Goal: Task Accomplishment & Management: Manage account settings

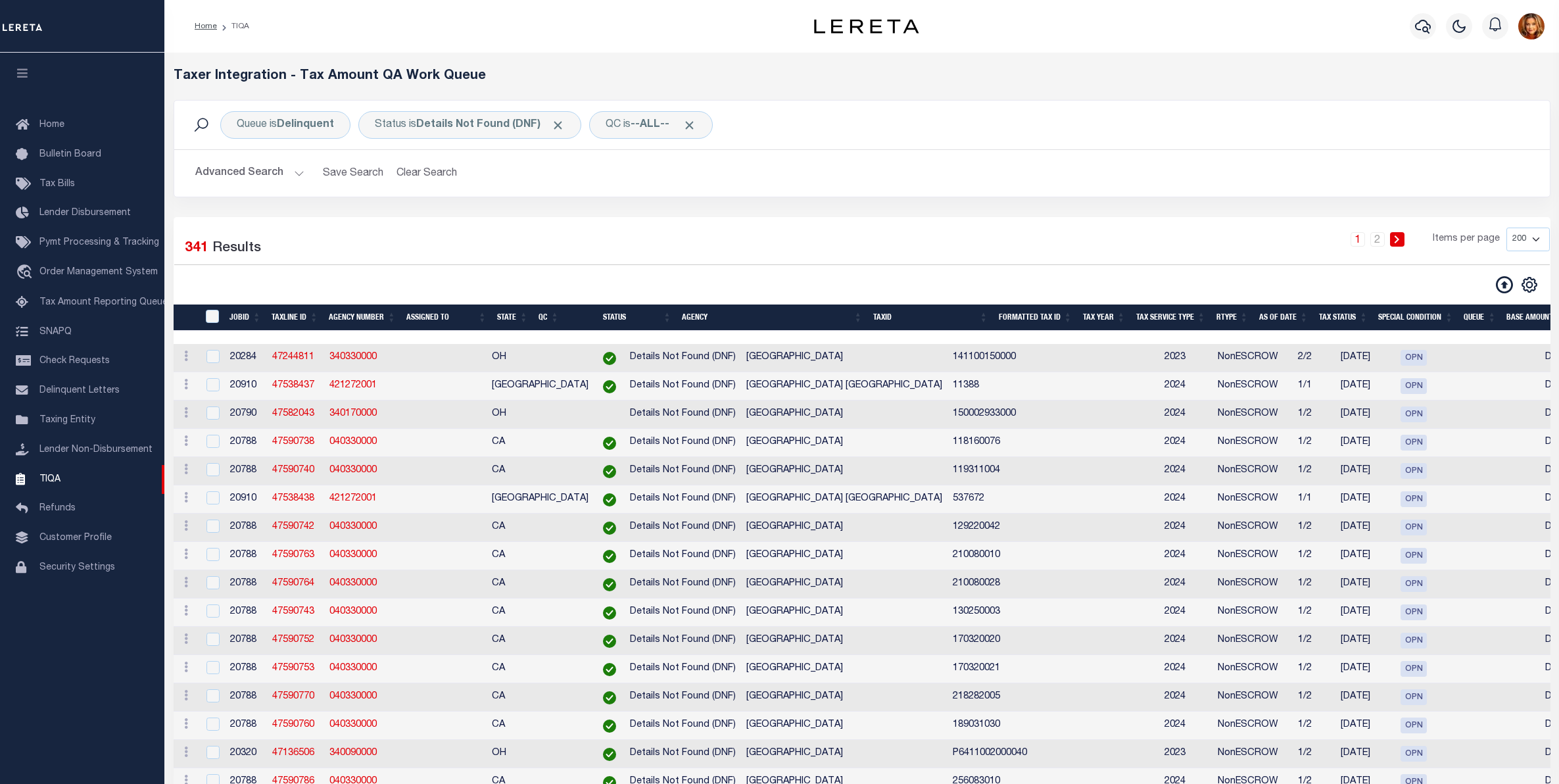
select select "200"
click at [60, 425] on span "Taxing Entity" at bounding box center [67, 420] width 56 height 9
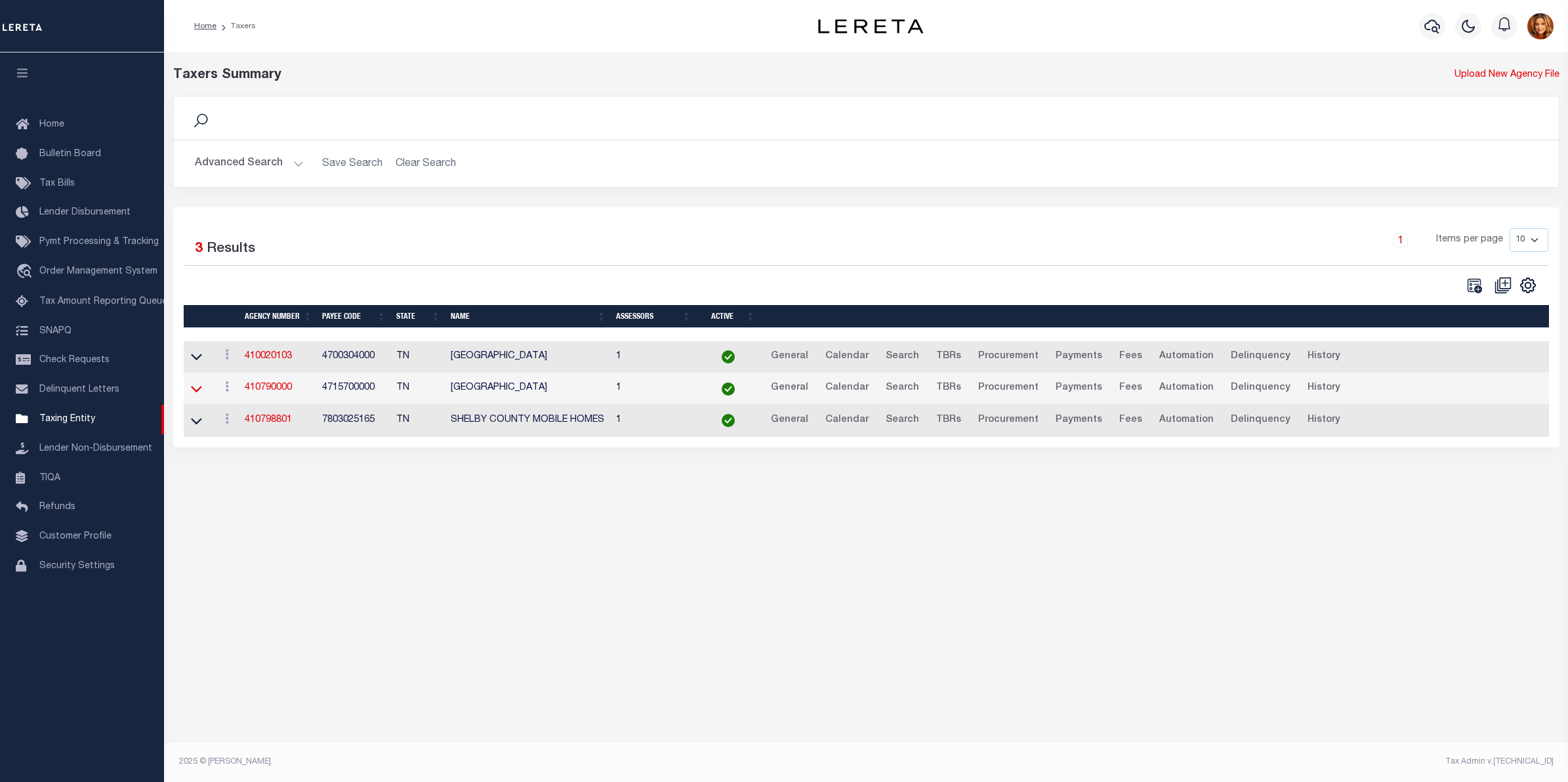
click at [195, 392] on icon at bounding box center [196, 388] width 11 height 14
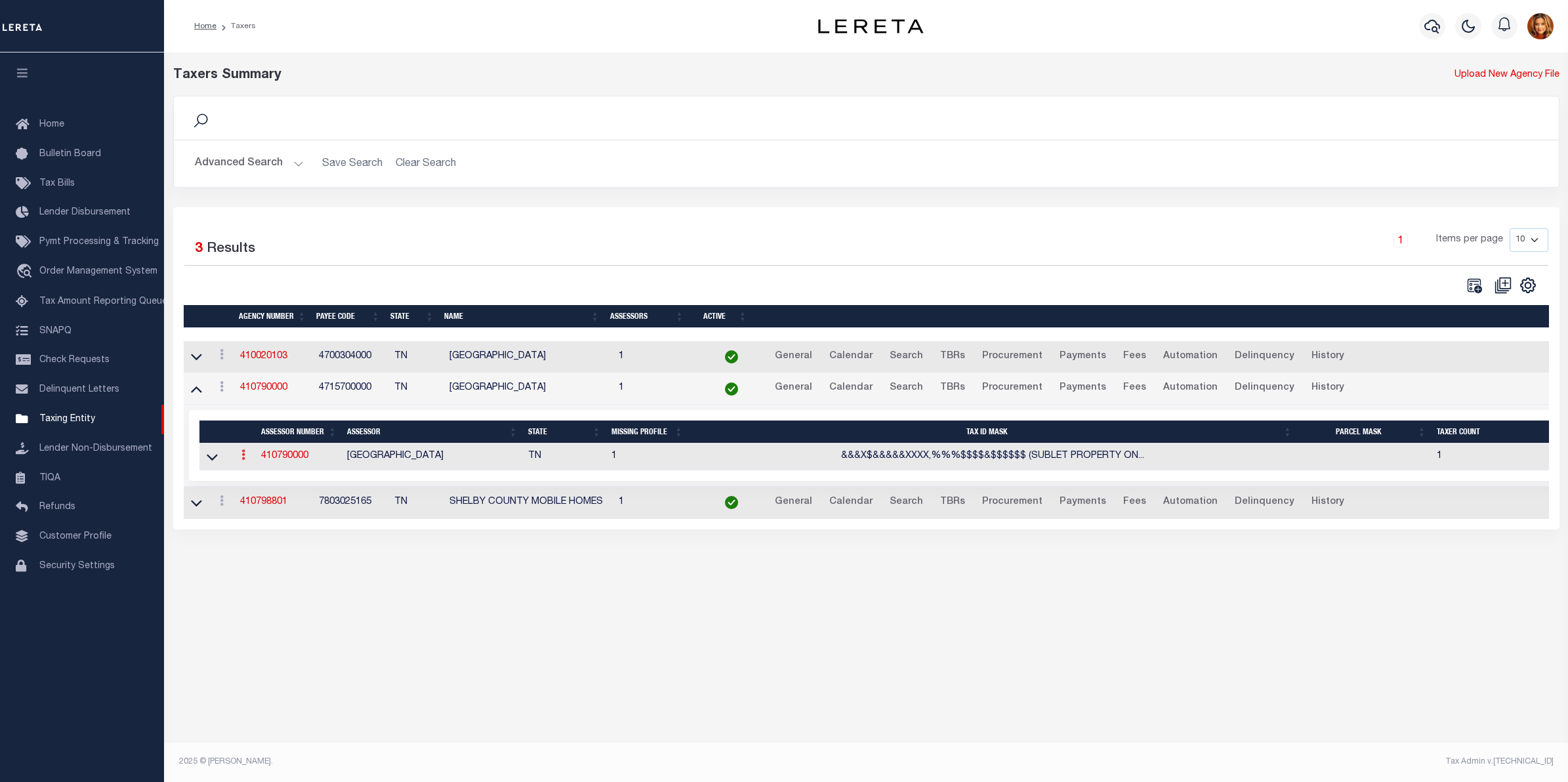
click at [242, 460] on icon at bounding box center [243, 454] width 4 height 11
click at [262, 481] on link "View" at bounding box center [267, 475] width 60 height 22
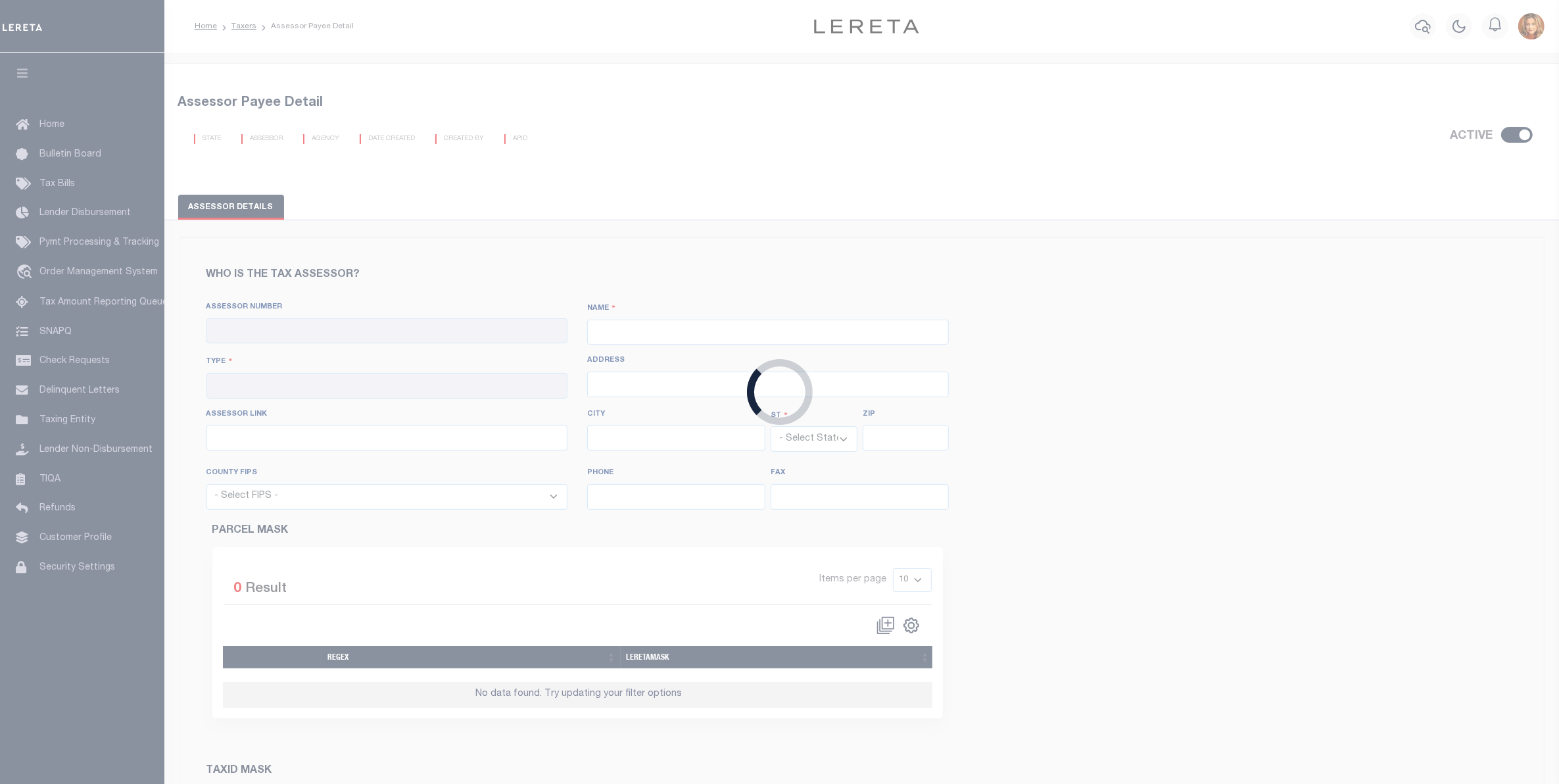
checkbox input "true"
type input "410790000"
type input "[GEOGRAPHIC_DATA]"
type input "00 - County"
type input "[STREET_ADDRESS]"
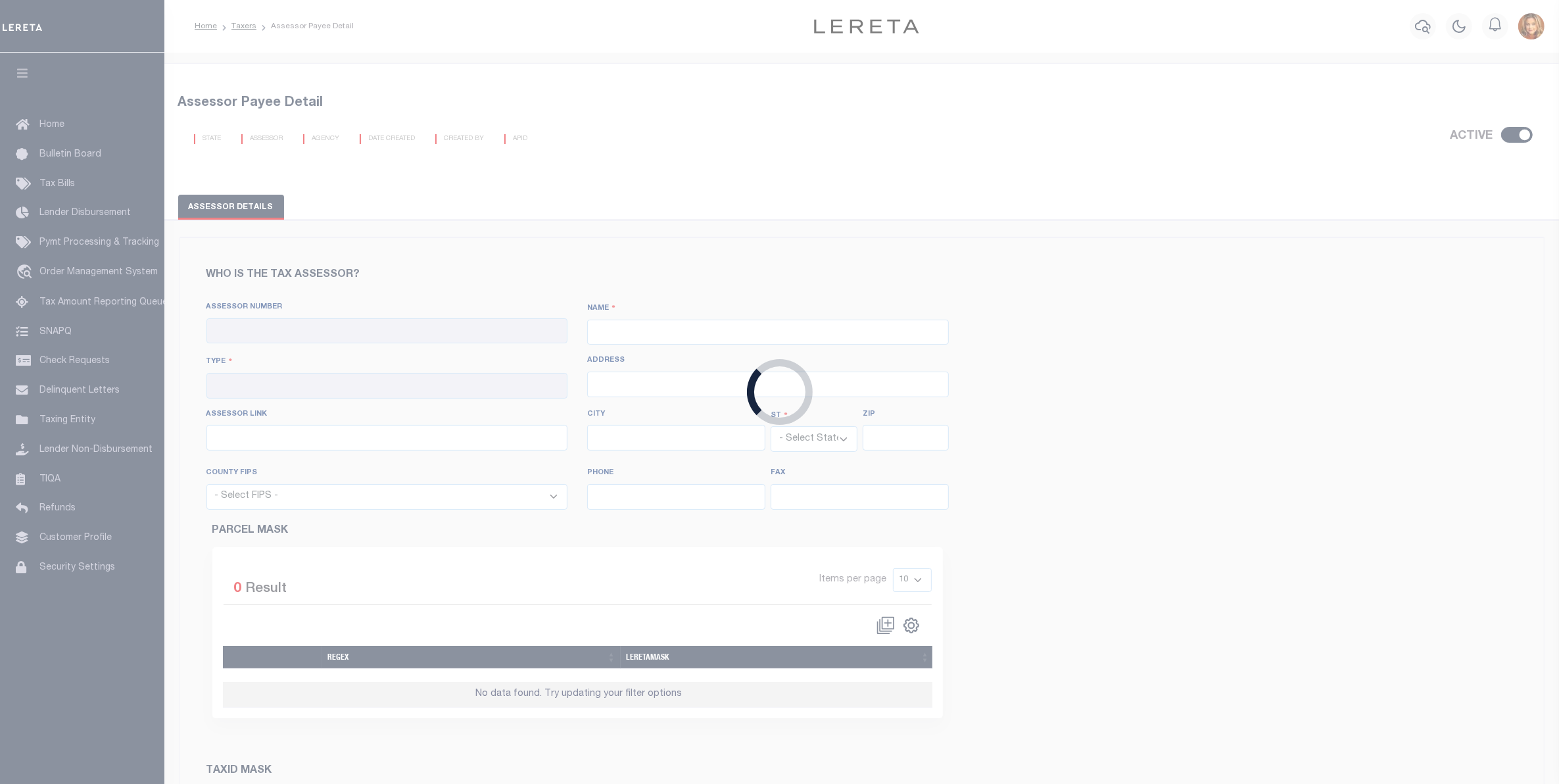
type input "[URL][DOMAIN_NAME]"
type input "[GEOGRAPHIC_DATA]"
select select "TN"
type input "38103"
select select "47157"
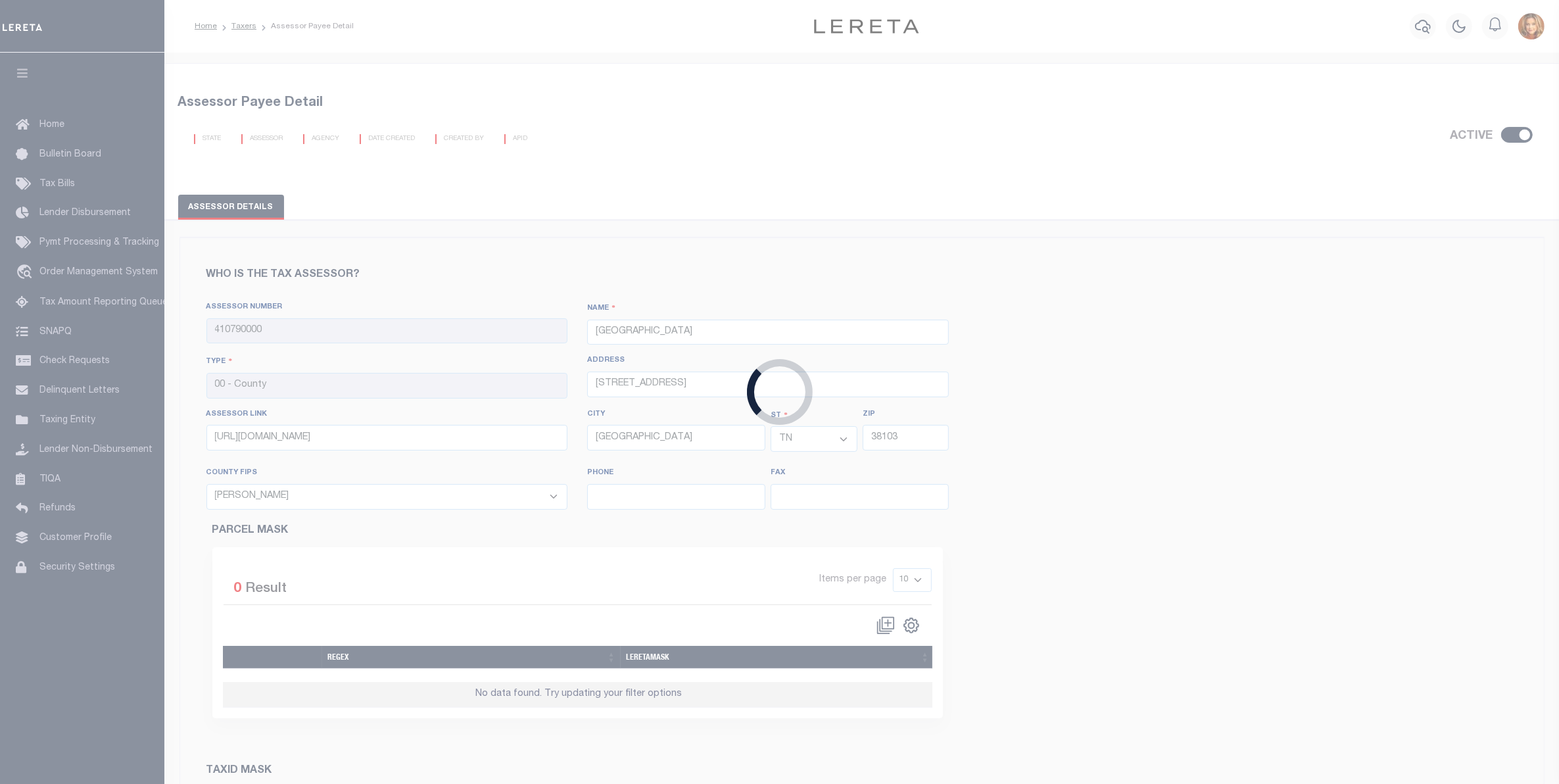
type input "[PHONE_NUMBER]"
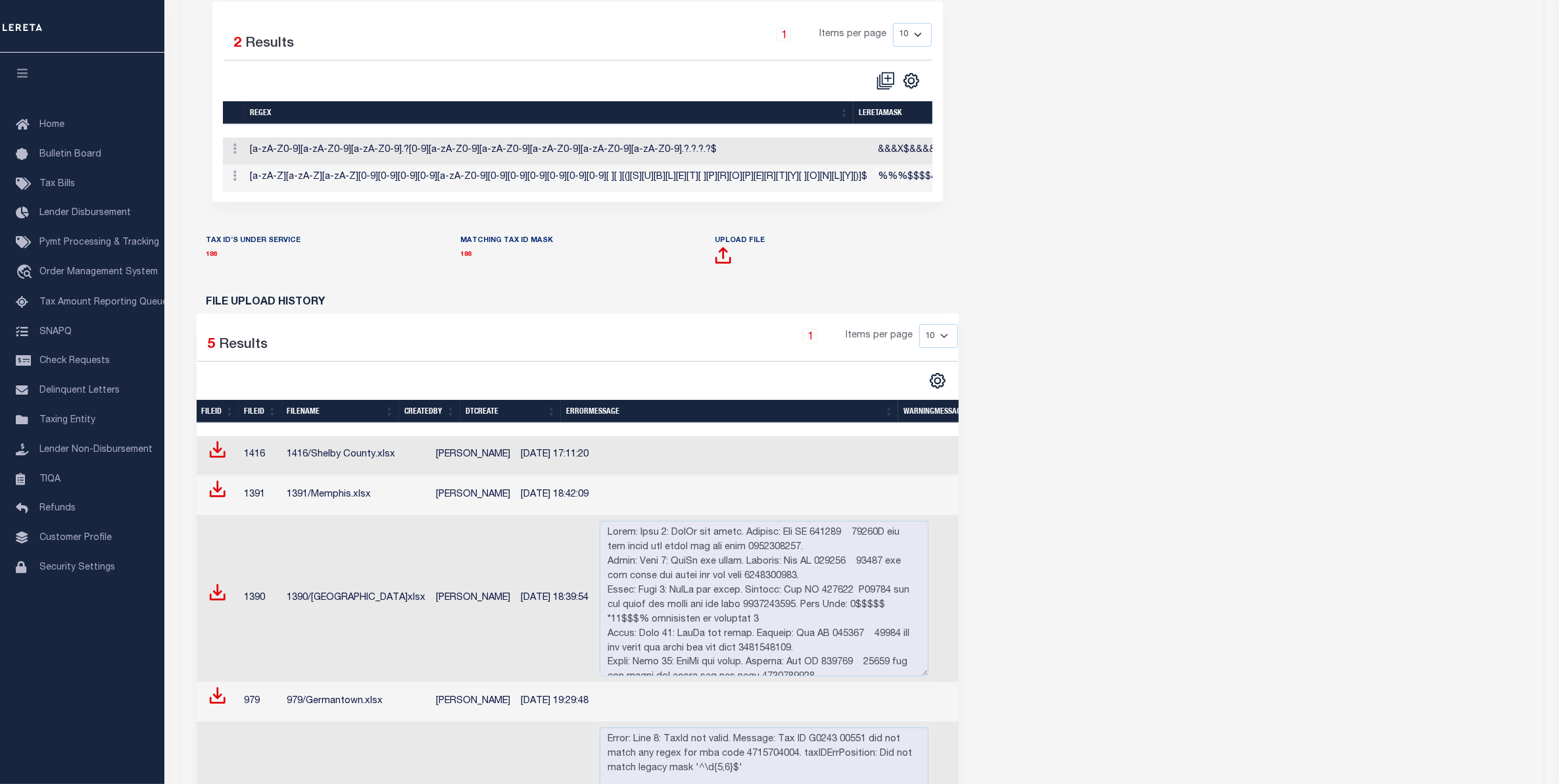
scroll to position [799, 0]
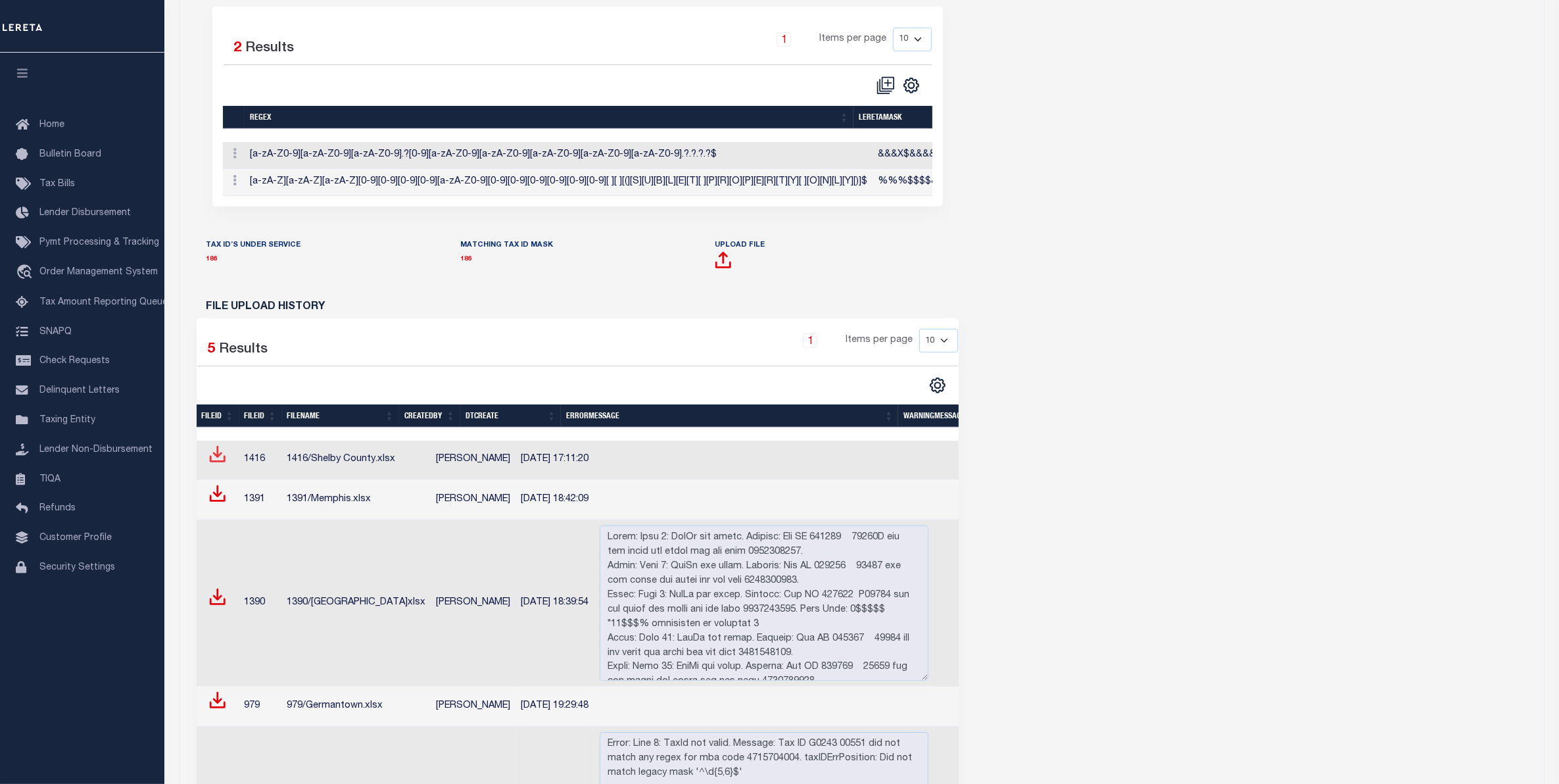
click at [215, 467] on span at bounding box center [218, 458] width 17 height 17
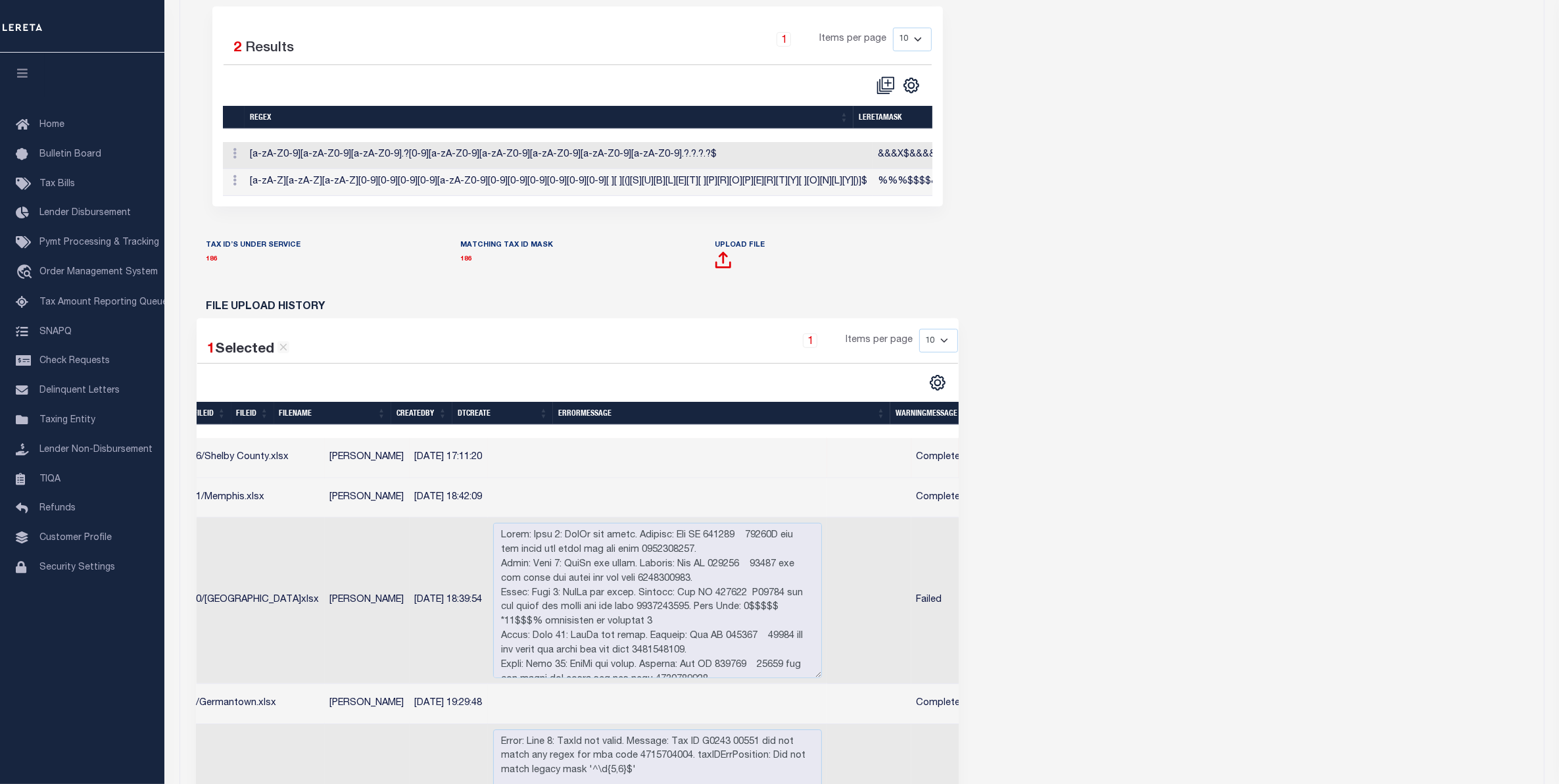
scroll to position [0, 0]
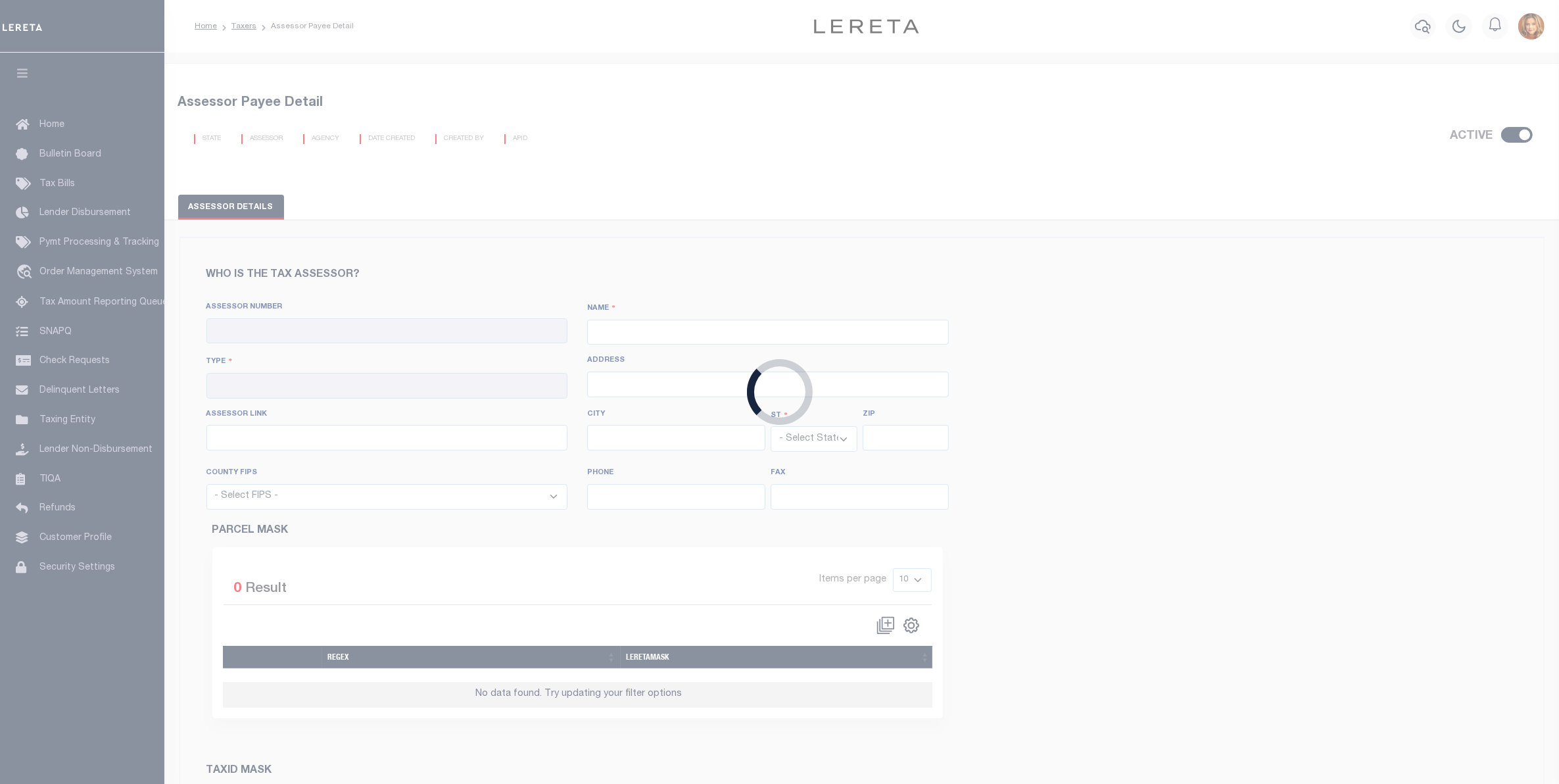
checkbox input "true"
type input "410790000"
type input "[GEOGRAPHIC_DATA]"
type input "00 - County"
type input "[STREET_ADDRESS]"
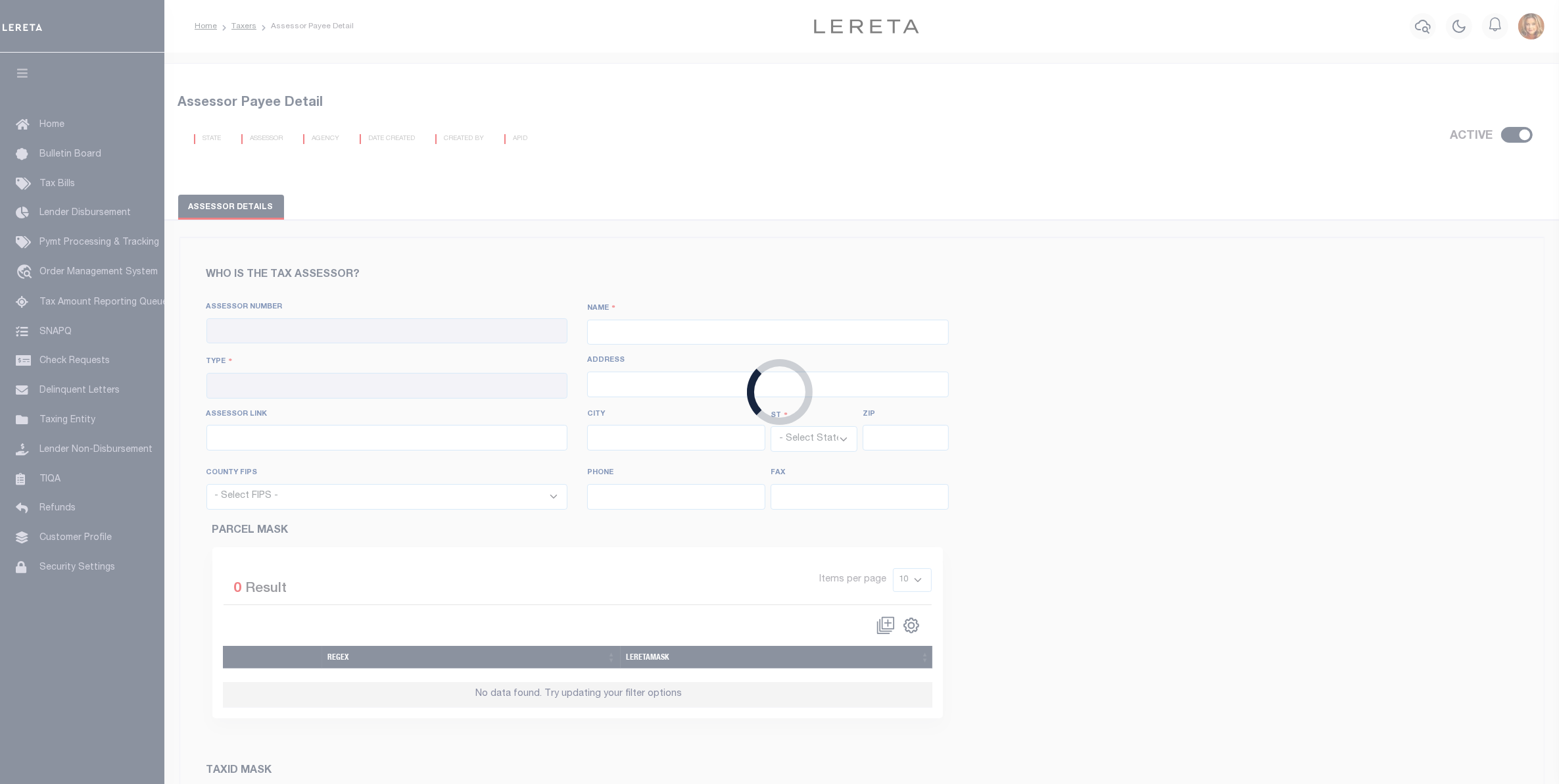
type input "[URL][DOMAIN_NAME]"
type input "[GEOGRAPHIC_DATA]"
select select "TN"
type input "38103"
select select "47157"
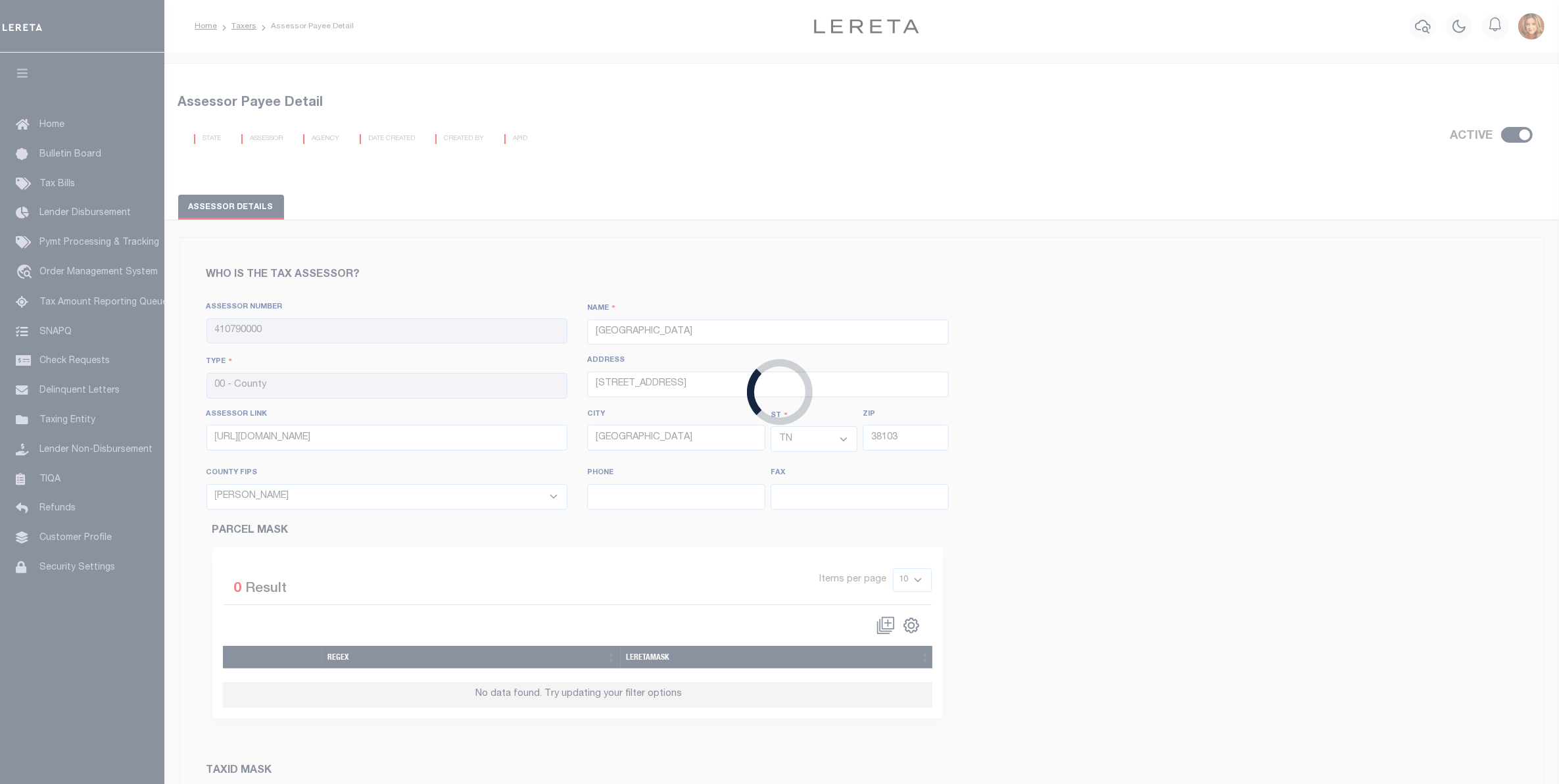
type input "[PHONE_NUMBER]"
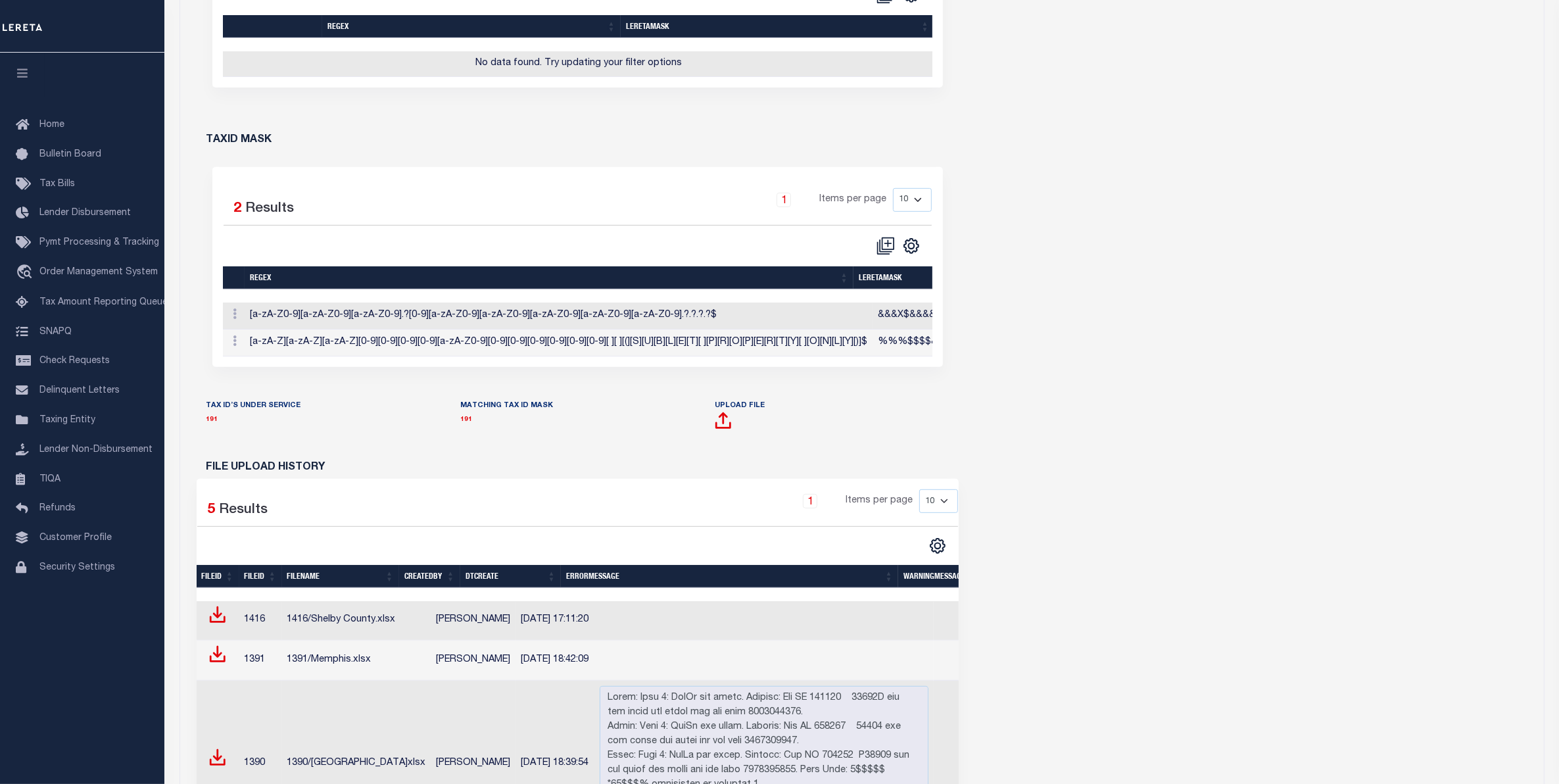
scroll to position [657, 0]
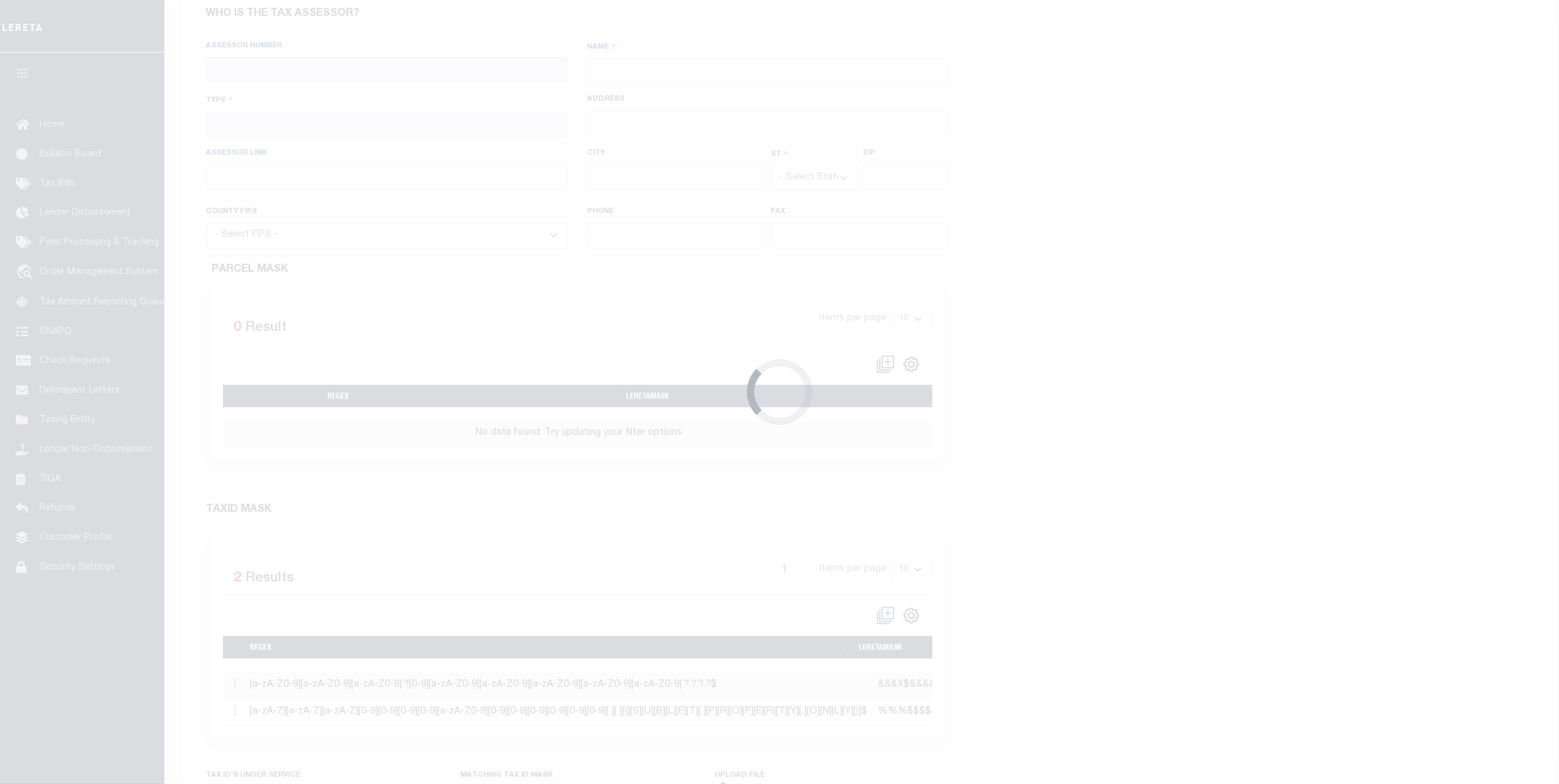
checkbox input "true"
type input "410790000"
type input "[GEOGRAPHIC_DATA]"
type input "00 - County"
type input "[STREET_ADDRESS]"
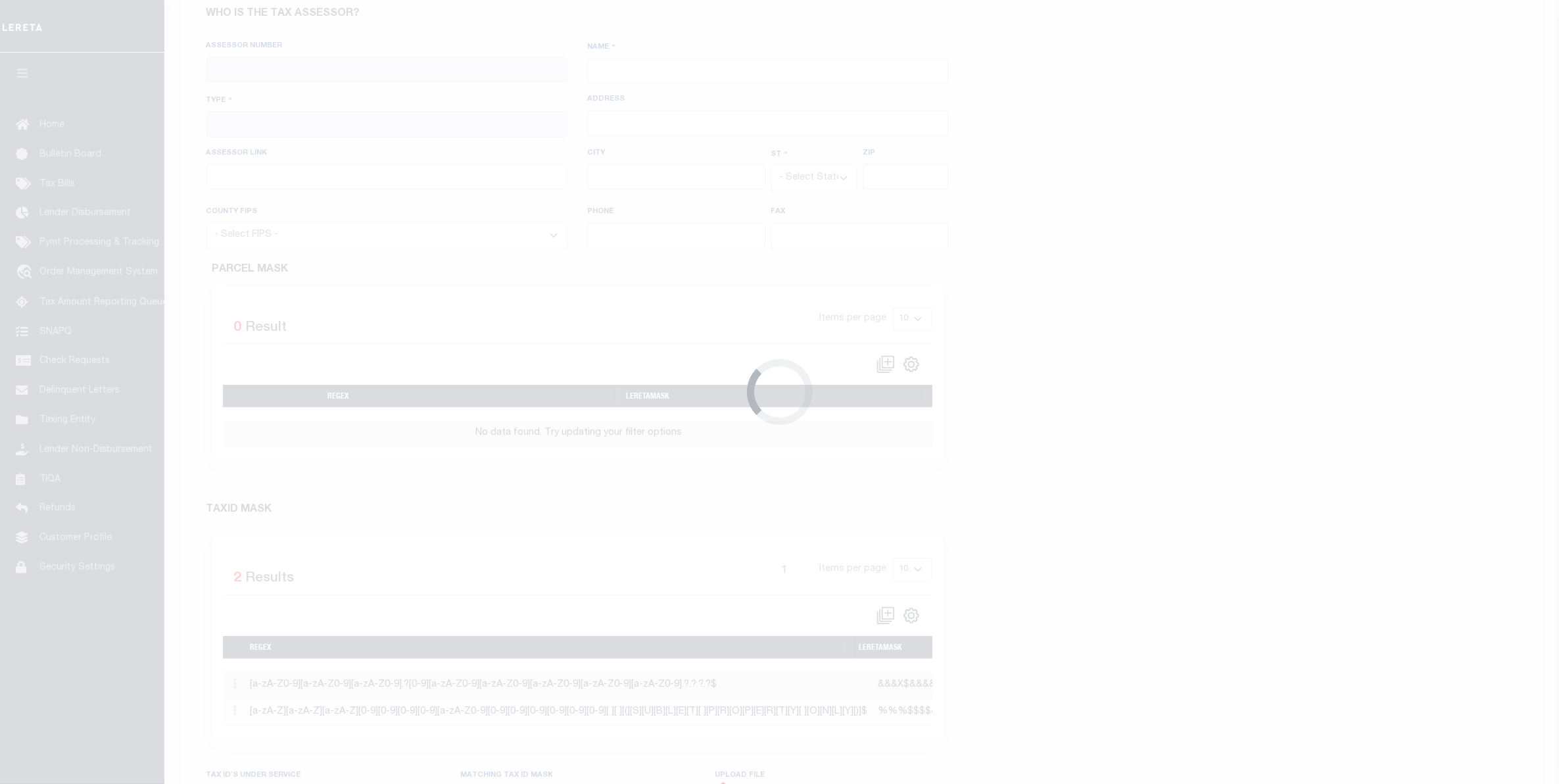
type input "[URL][DOMAIN_NAME]"
type input "[GEOGRAPHIC_DATA]"
select select "TN"
type input "38103"
select select "47157"
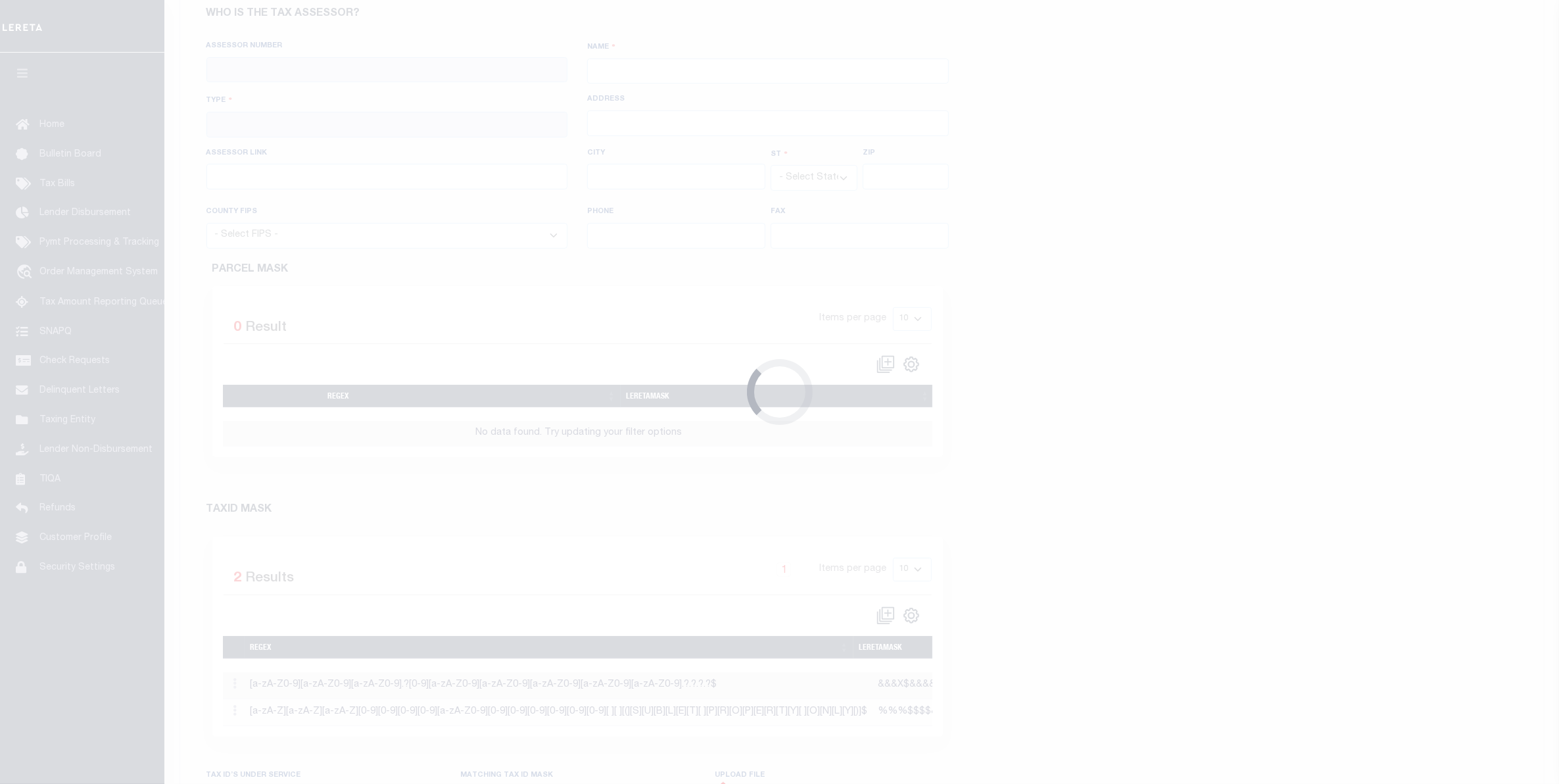
type input "[PHONE_NUMBER]"
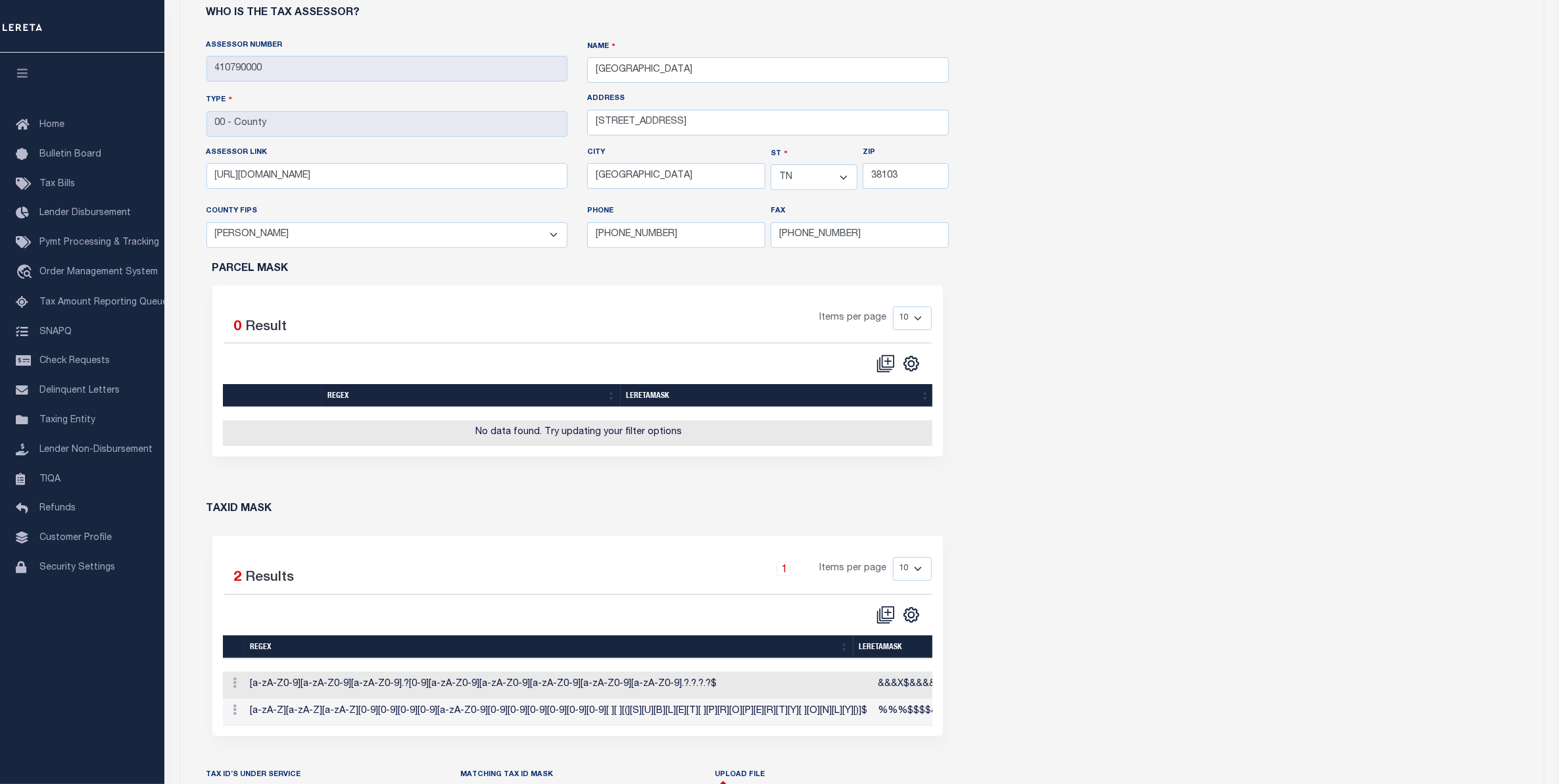
scroll to position [516, 0]
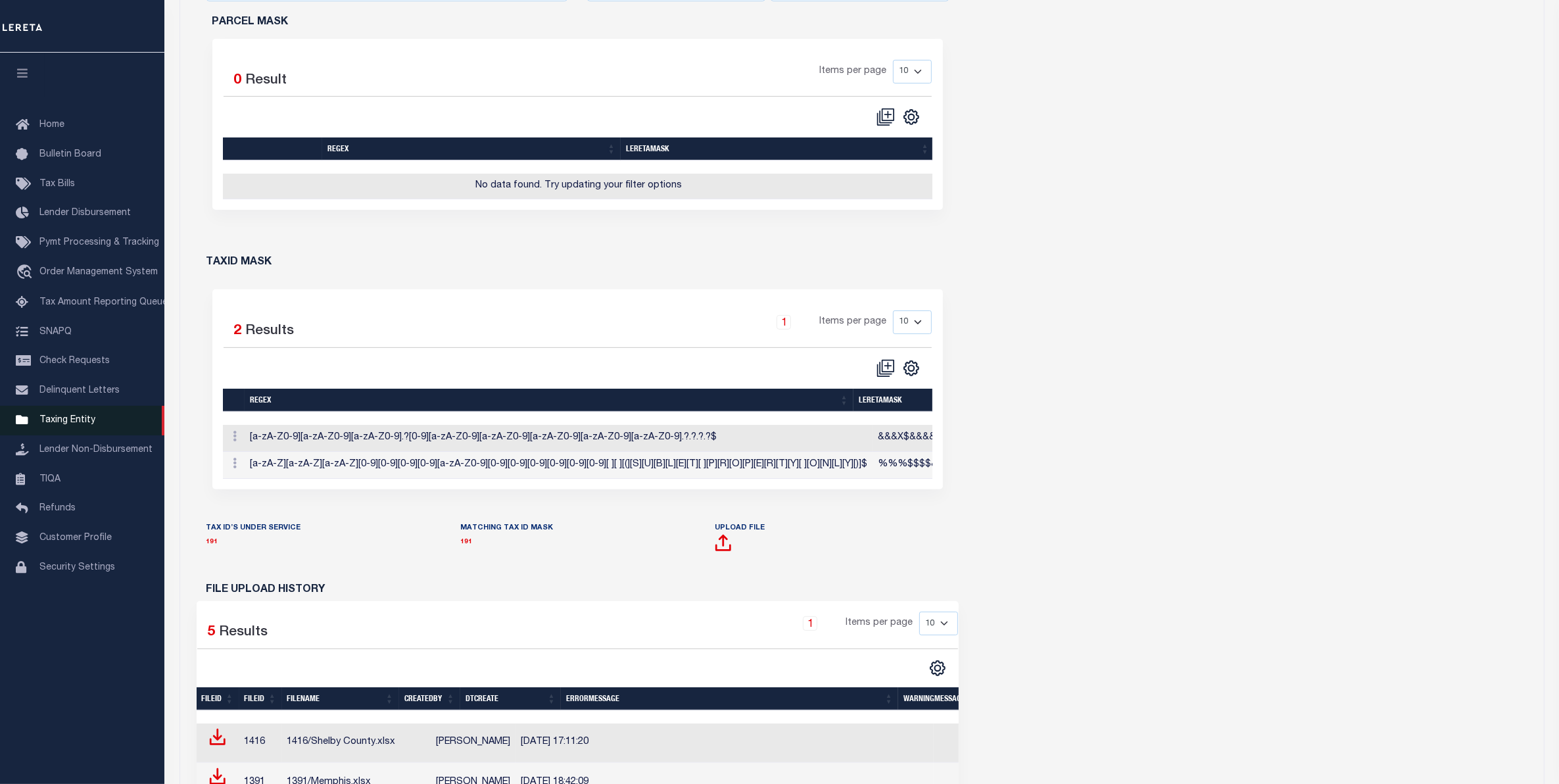
click at [58, 424] on span "Taxing Entity" at bounding box center [67, 420] width 56 height 9
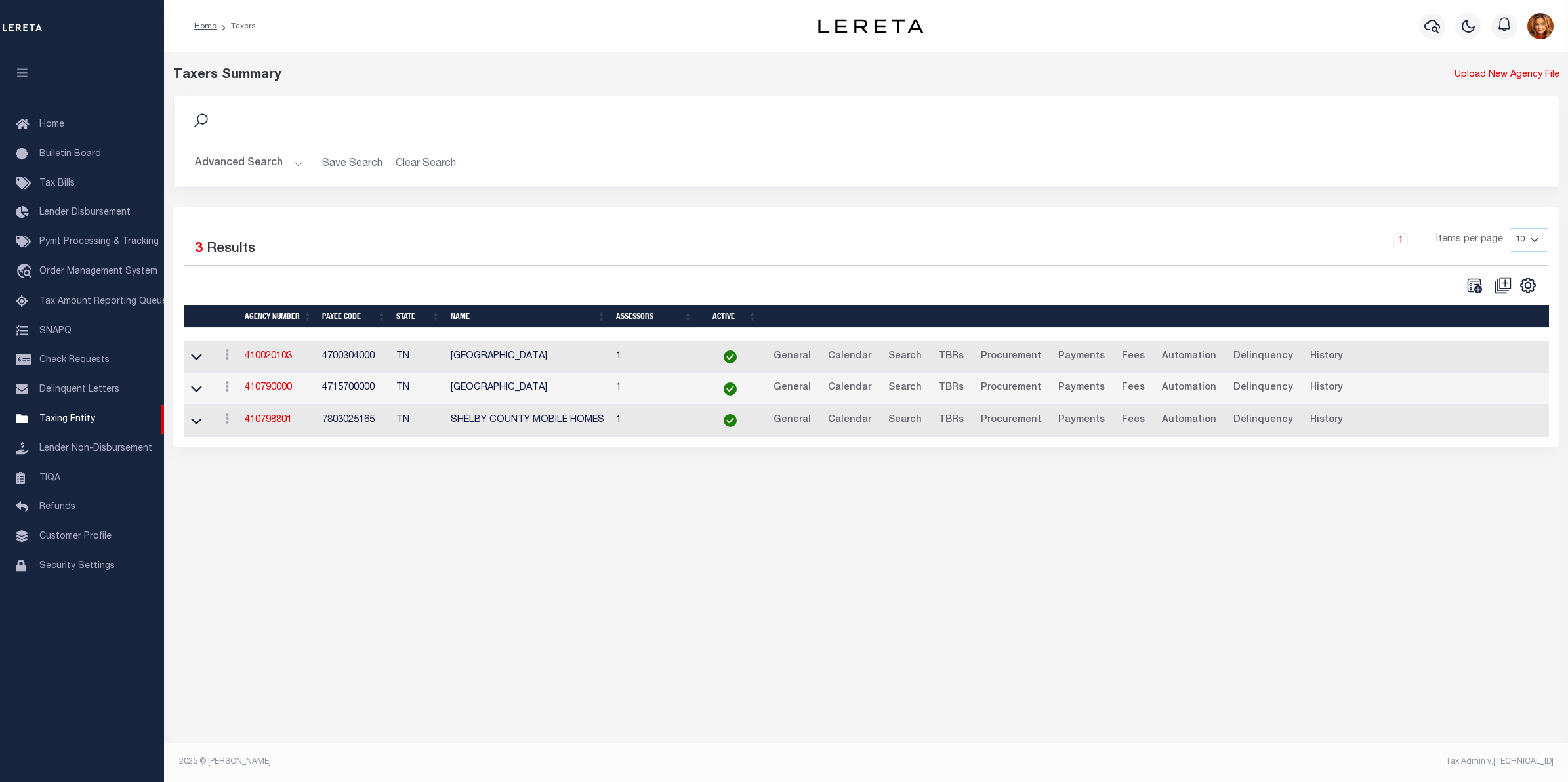
click at [240, 159] on button "Advanced Search" at bounding box center [249, 164] width 109 height 26
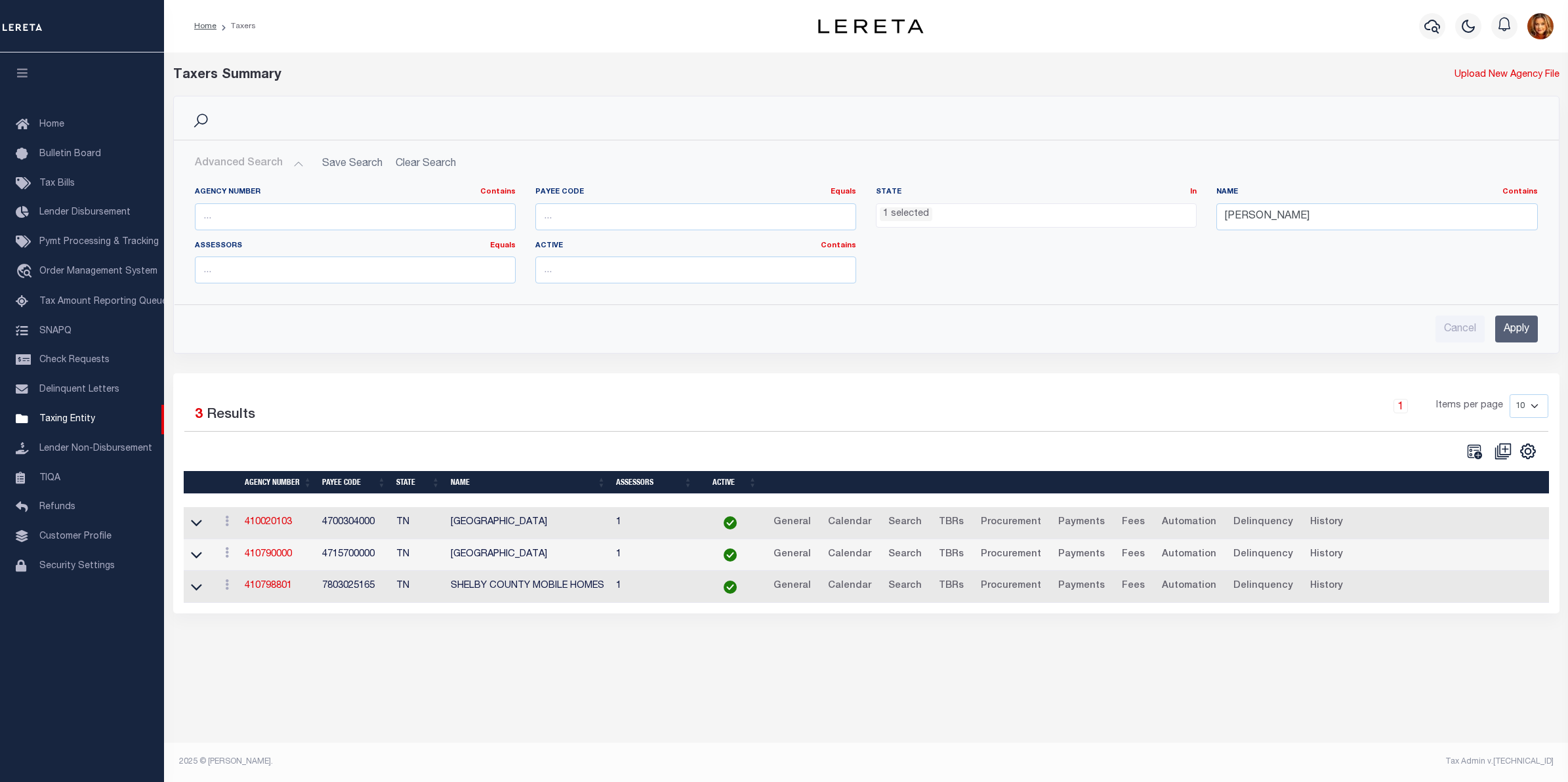
click at [932, 217] on ul "1 selected" at bounding box center [1036, 213] width 319 height 18
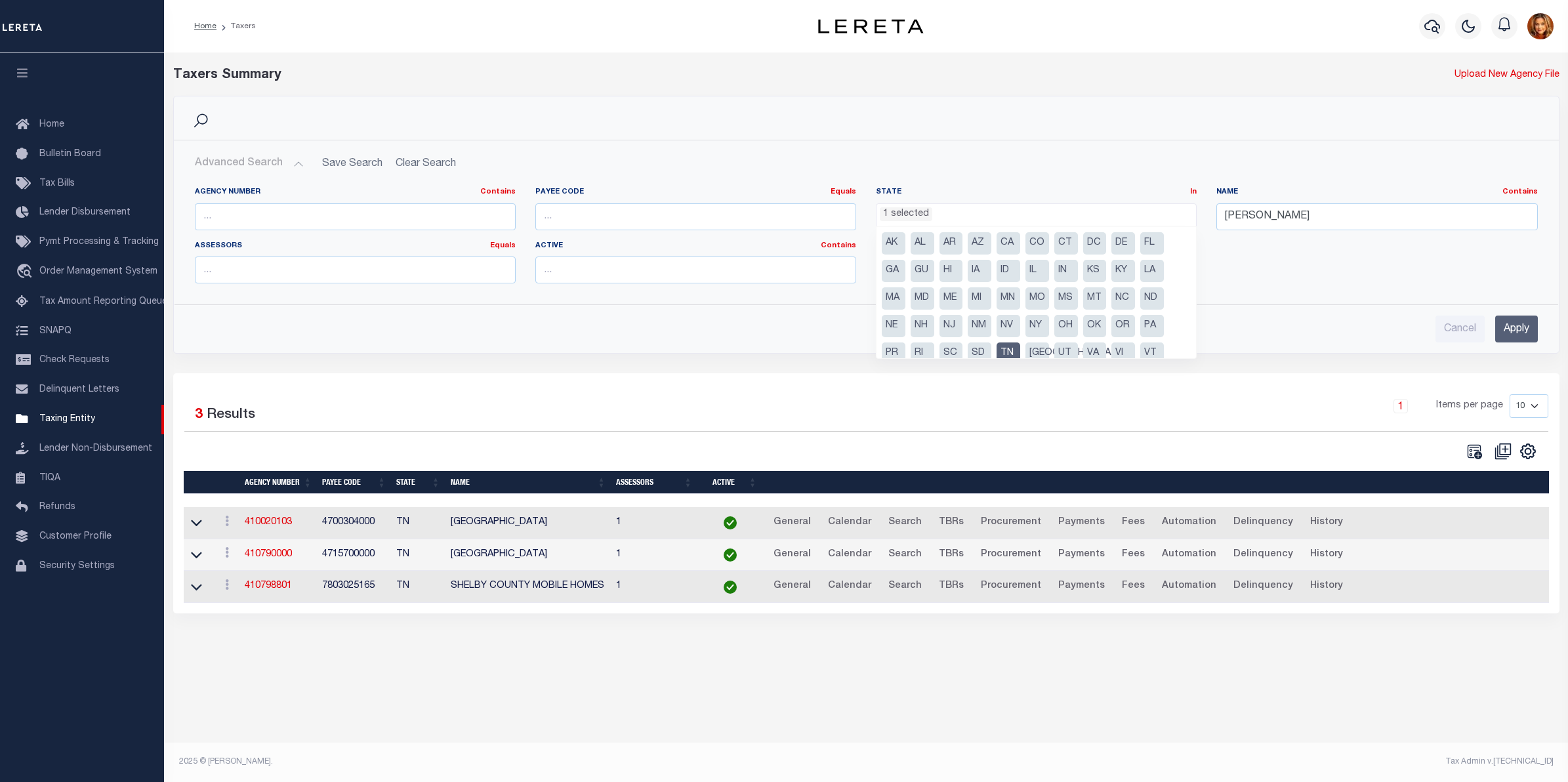
click at [1035, 354] on li "[GEOGRAPHIC_DATA]" at bounding box center [1037, 354] width 24 height 23
click at [1014, 350] on li "TN" at bounding box center [1008, 354] width 24 height 23
select select "[GEOGRAPHIC_DATA]"
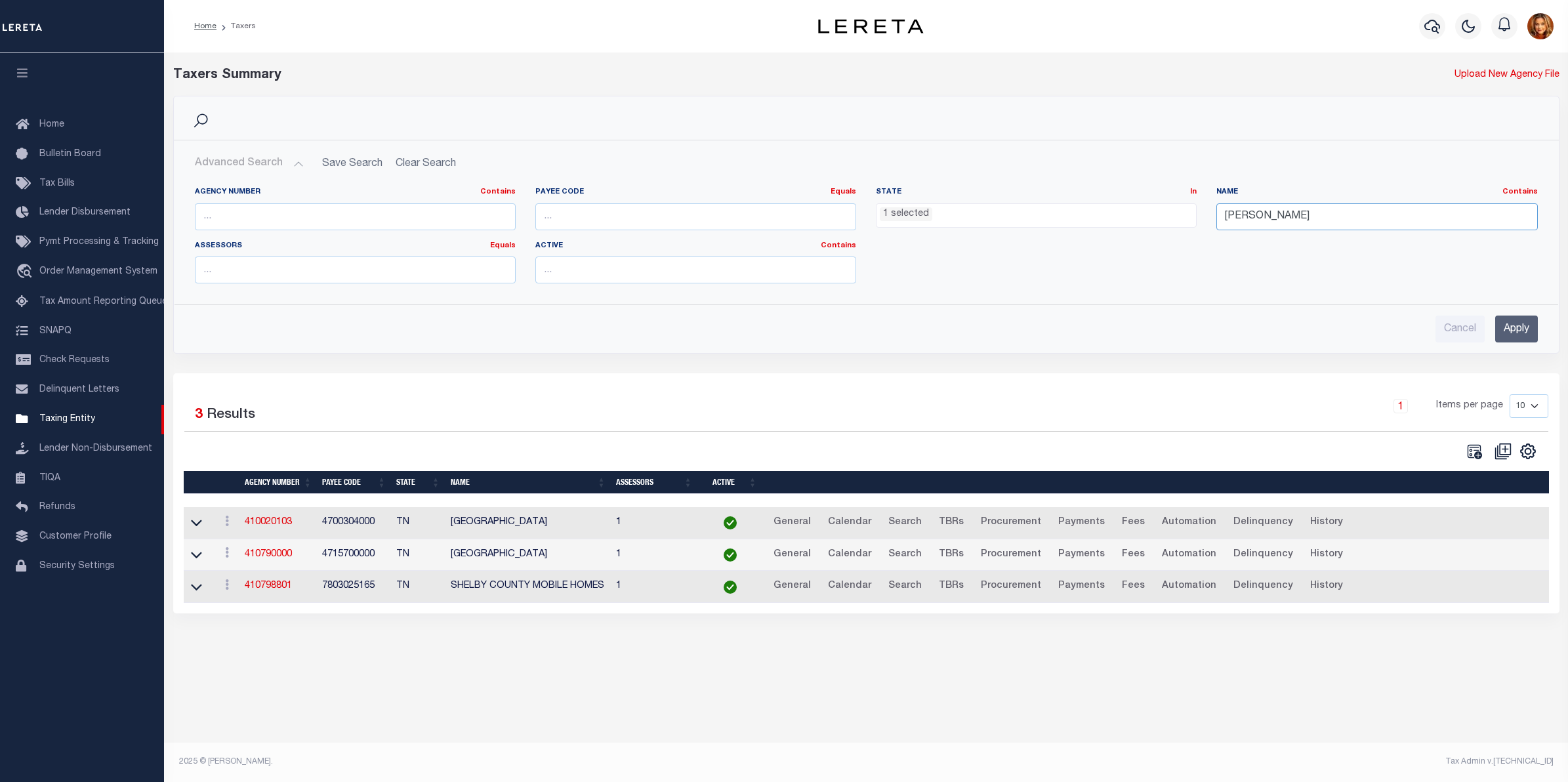
drag, startPoint x: 1271, startPoint y: 217, endPoint x: 1111, endPoint y: 220, distance: 160.0
click at [1111, 220] on div "Agency Number Contains Contains Is Payee Code Equals Equals Is Not Equal To Is …" at bounding box center [866, 240] width 1363 height 107
type input "[PERSON_NAME]"
click at [1509, 325] on input "Apply" at bounding box center [1516, 328] width 42 height 27
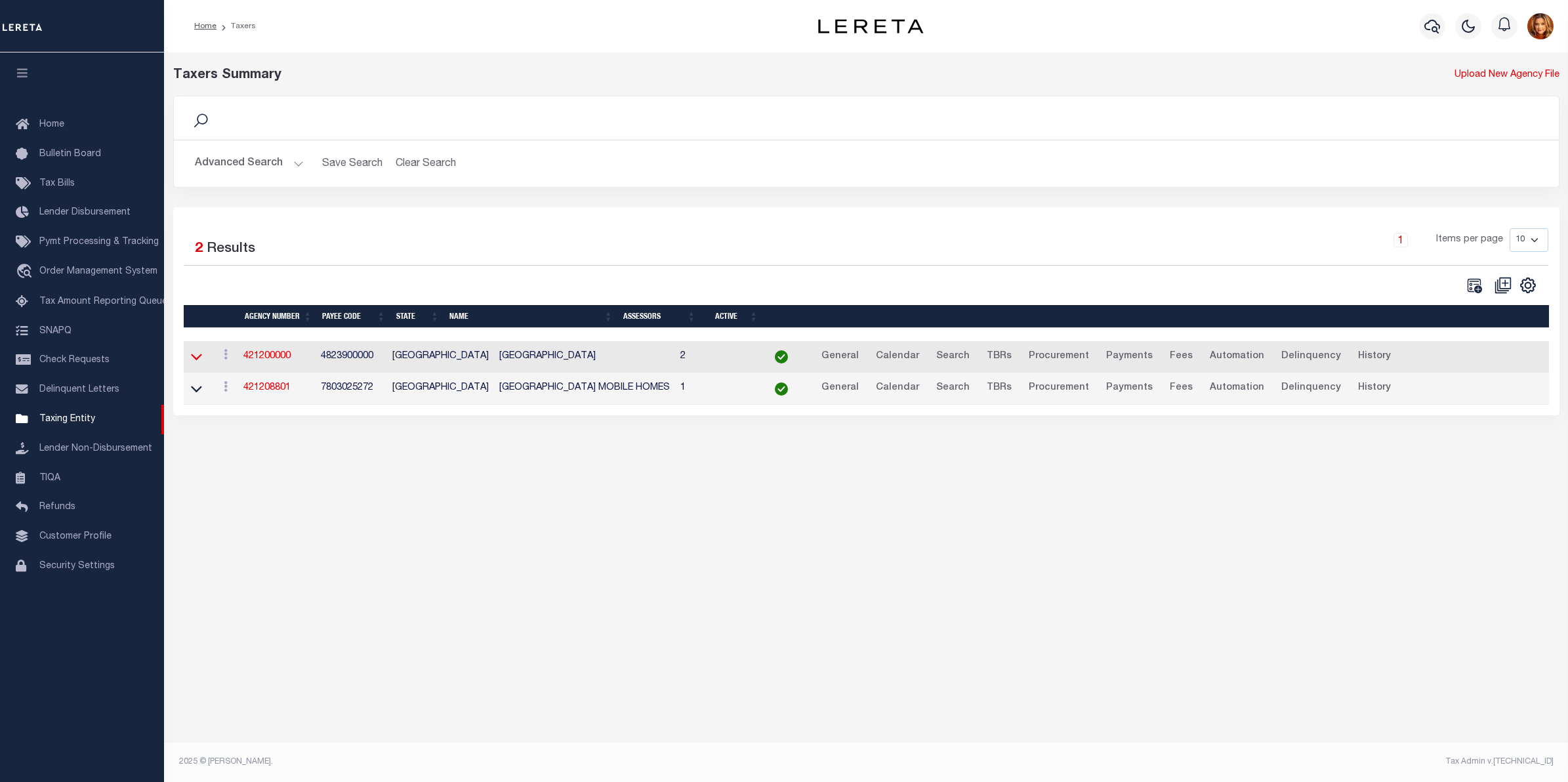
click at [199, 358] on icon at bounding box center [196, 356] width 11 height 14
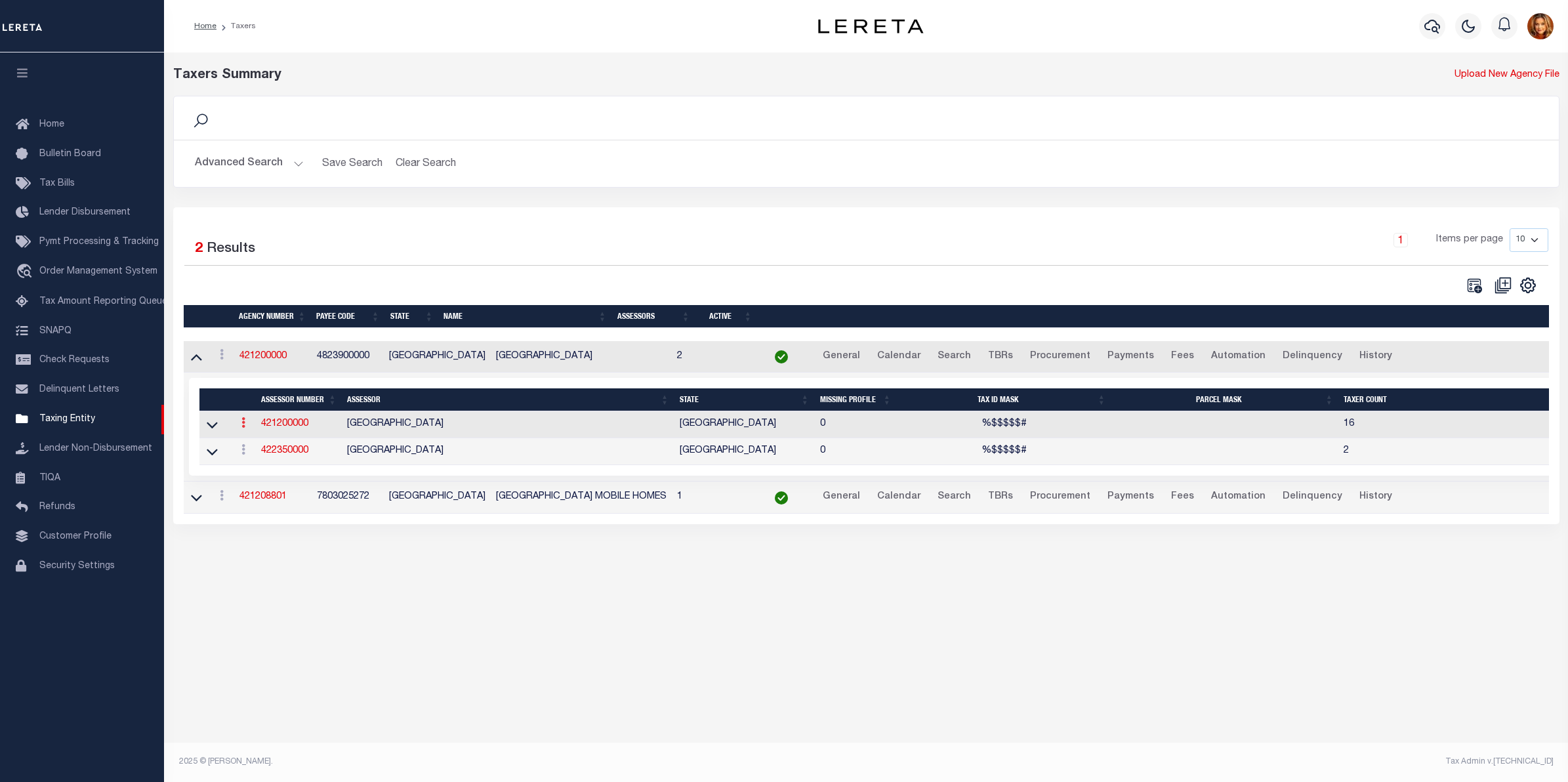
click at [241, 428] on icon at bounding box center [243, 422] width 4 height 11
click at [254, 450] on link "View" at bounding box center [267, 444] width 60 height 22
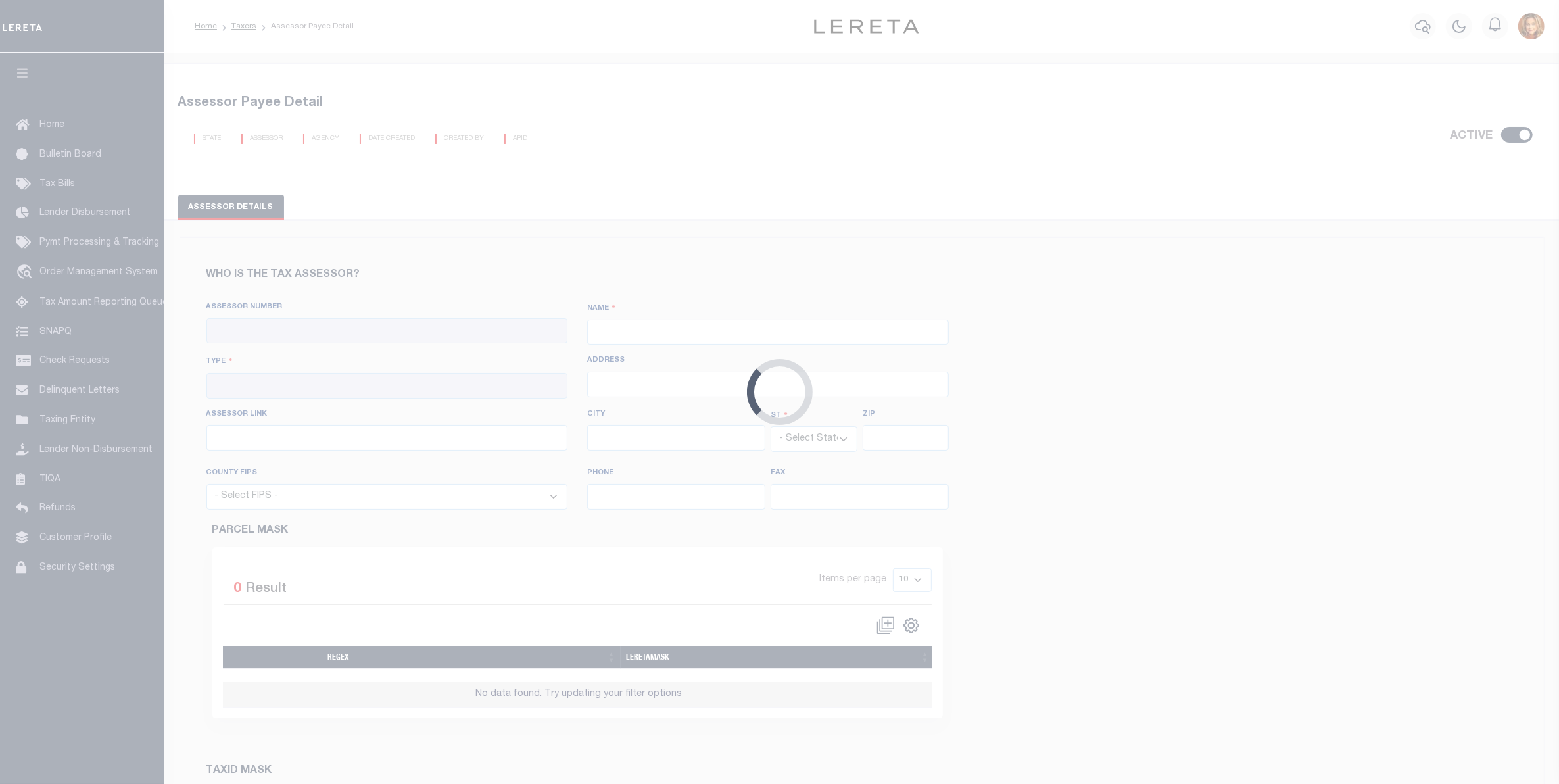
checkbox input "true"
type input "421200000"
type input "[GEOGRAPHIC_DATA]"
type input "00 - County"
type input "[STREET_ADDRESS]"
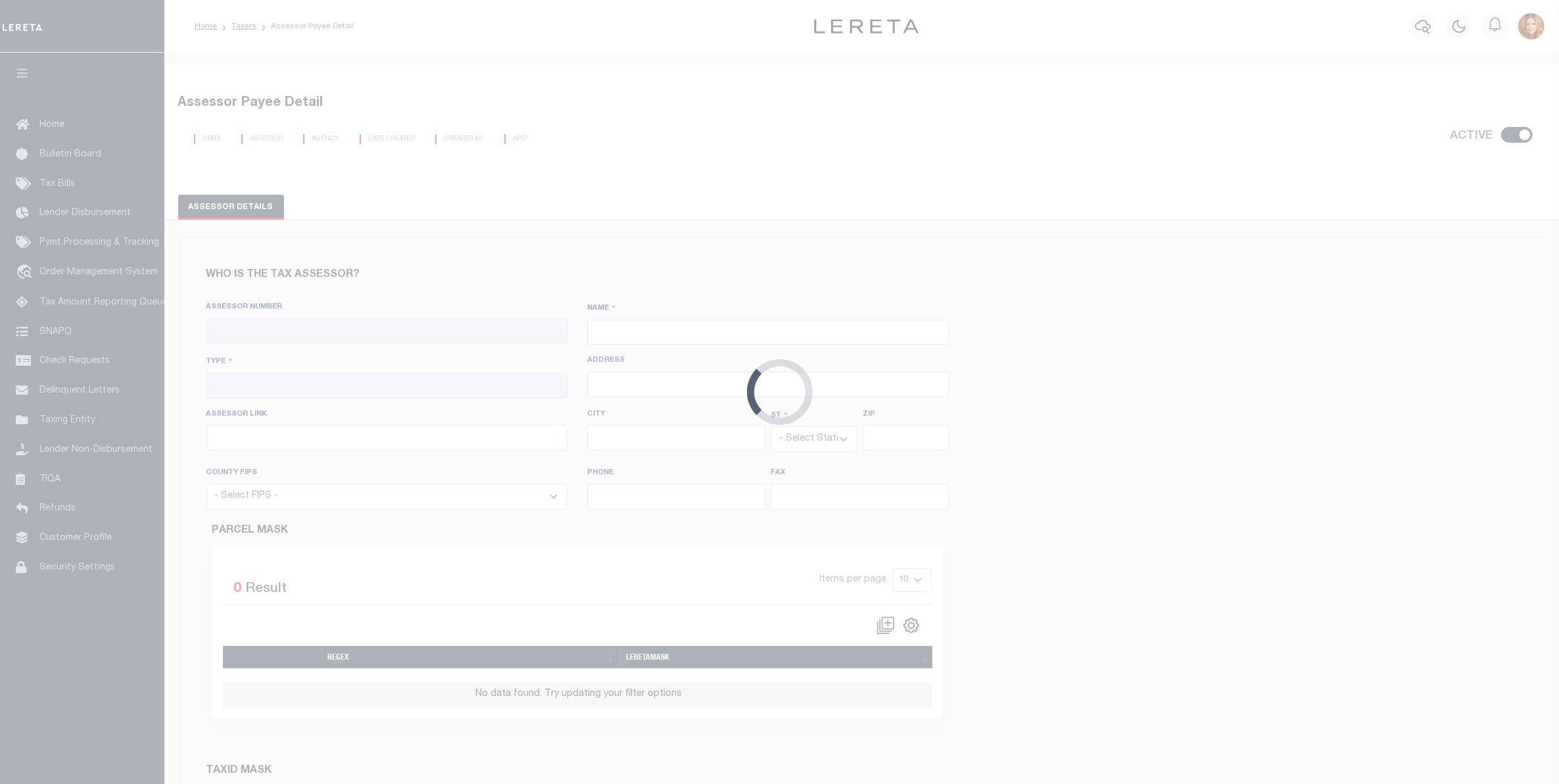
type input "[URL][DOMAIN_NAME]"
type input "[PERSON_NAME]"
select select "[GEOGRAPHIC_DATA]"
type input "77957"
select select "48239"
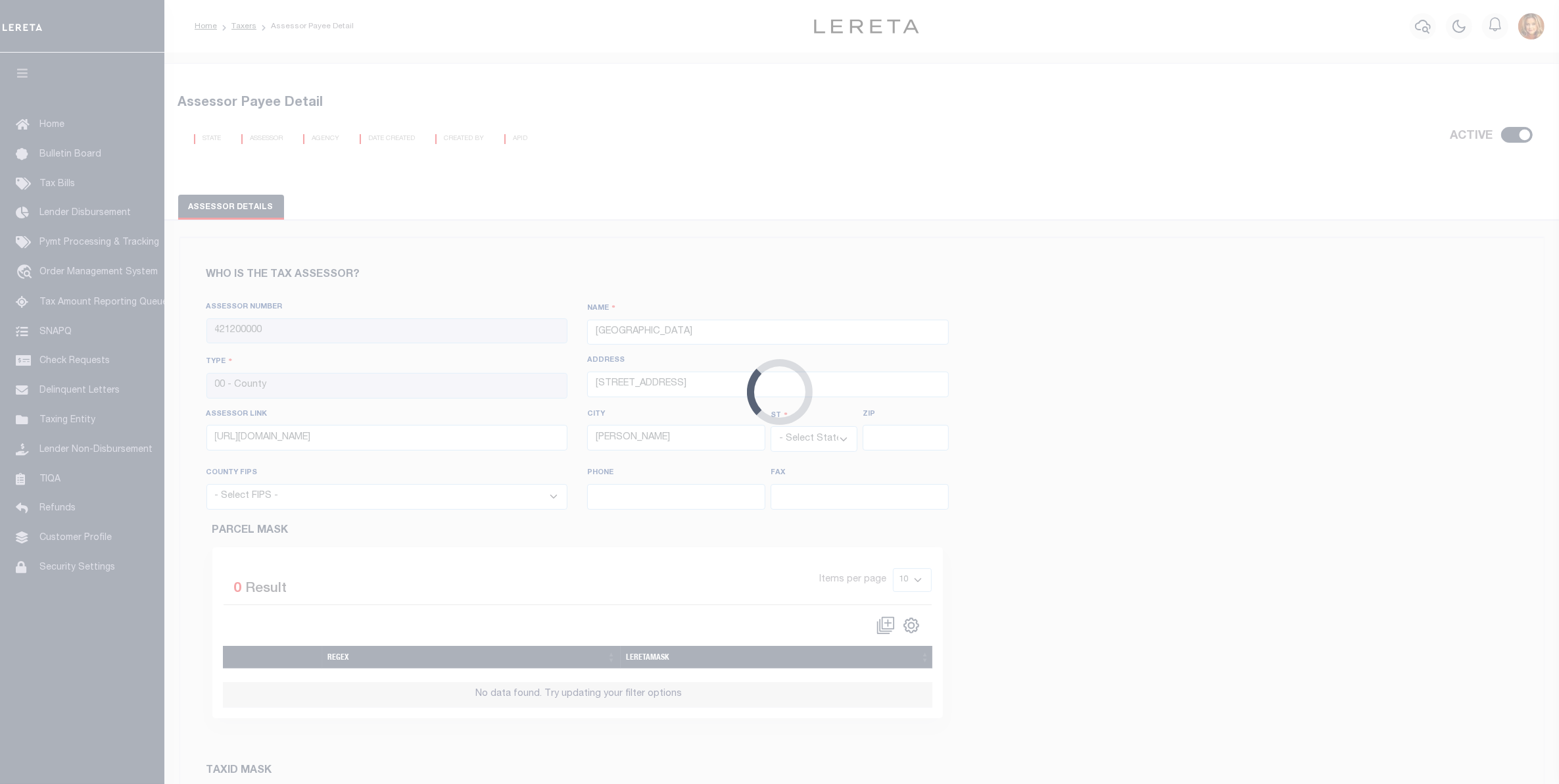
type input "[PHONE_NUMBER]"
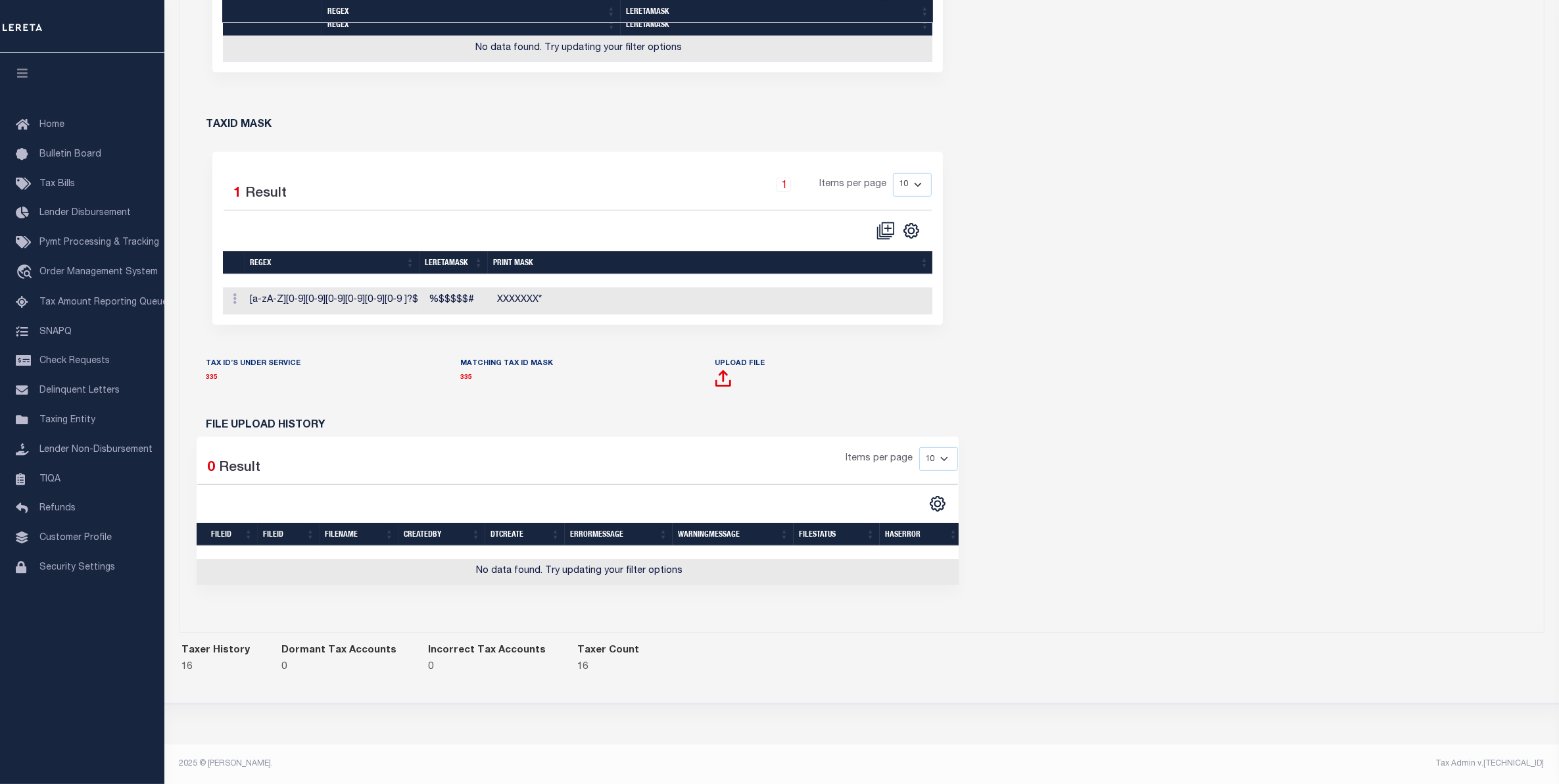
scroll to position [666, 0]
click at [462, 374] on link "335" at bounding box center [466, 378] width 12 height 7
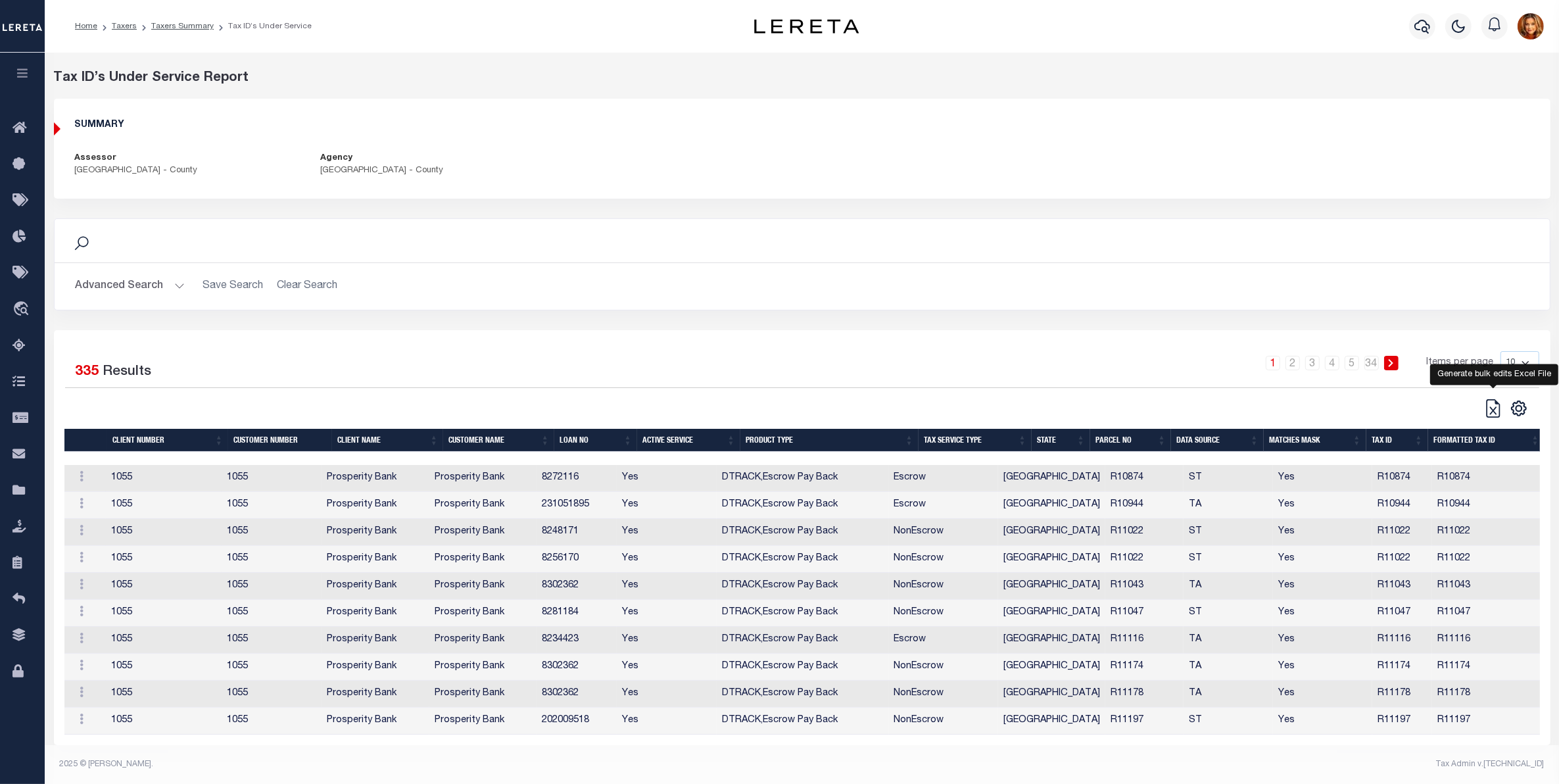
click at [1496, 408] on icon at bounding box center [1493, 408] width 19 height 19
